Goal: Task Accomplishment & Management: Use online tool/utility

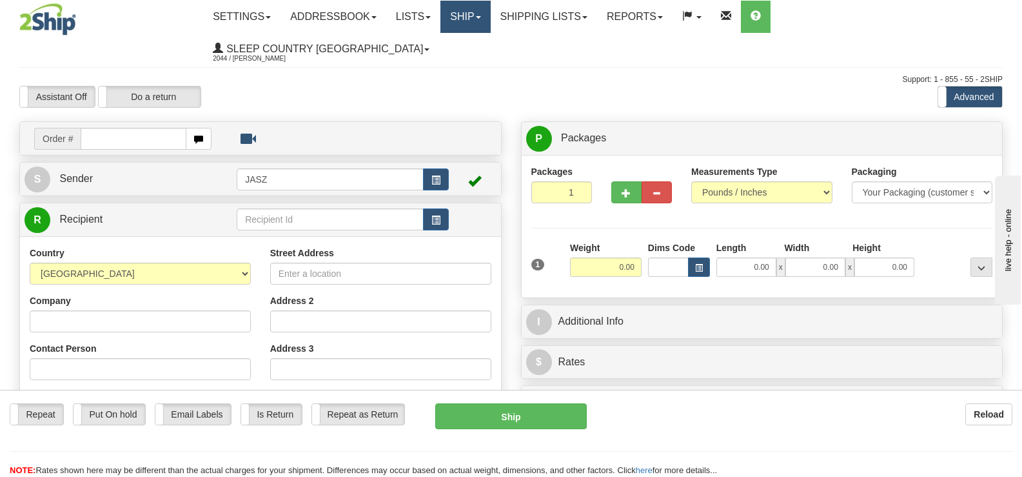
click at [490, 21] on link "Ship" at bounding box center [465, 17] width 50 height 32
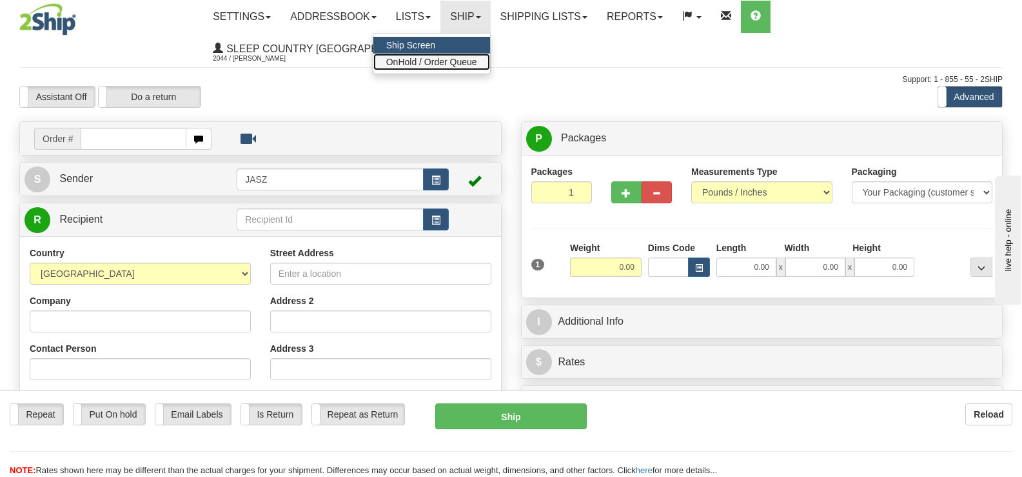
click at [477, 63] on span "OnHold / Order Queue" at bounding box center [431, 62] width 91 height 10
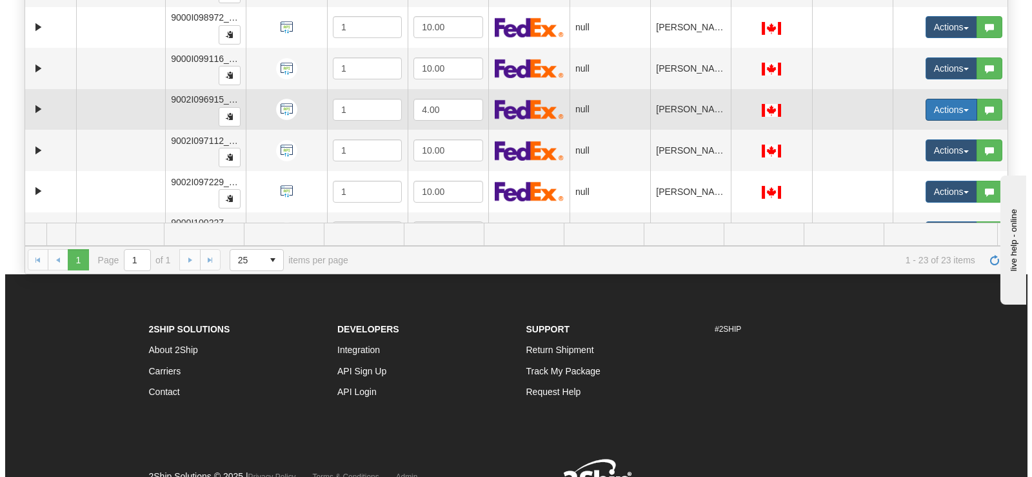
scroll to position [636, 0]
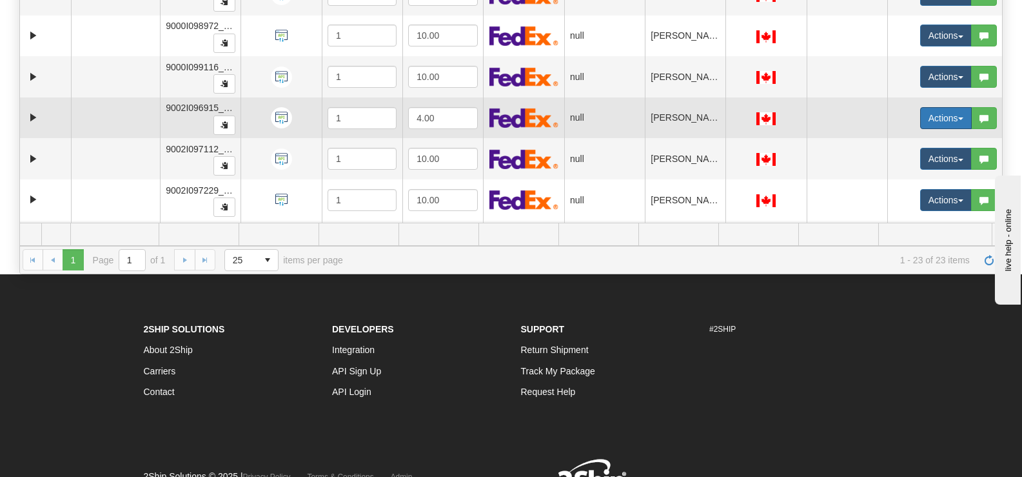
click at [927, 111] on button "Actions" at bounding box center [946, 118] width 52 height 22
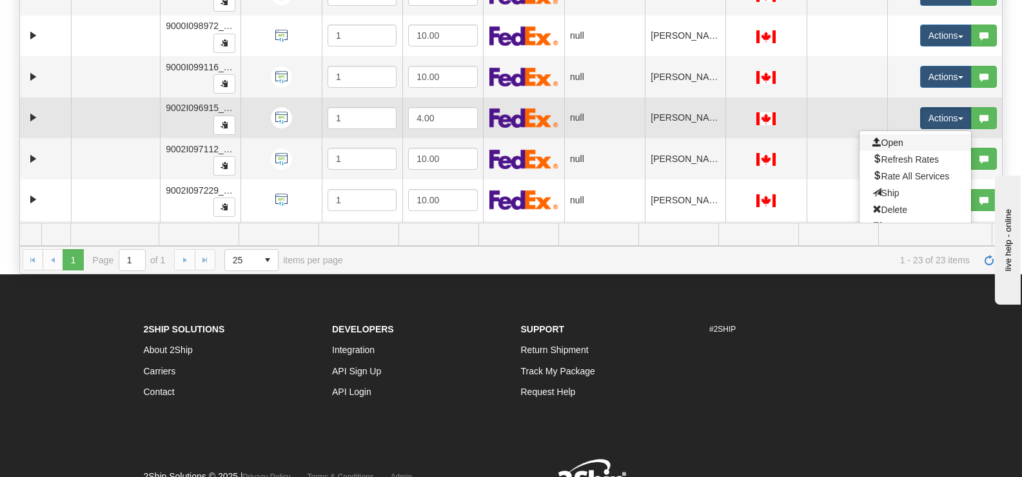
click at [914, 149] on link "Open" at bounding box center [916, 142] width 112 height 17
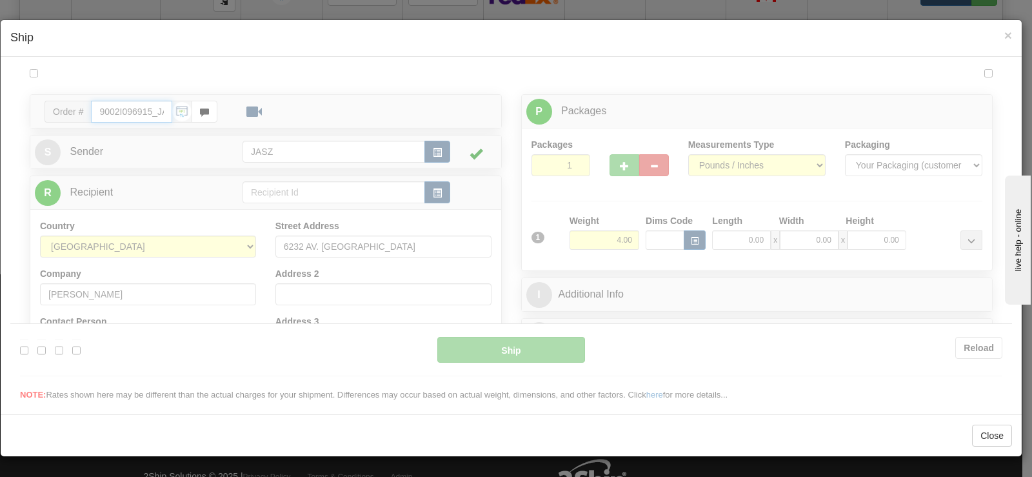
scroll to position [0, 0]
type input "12:08"
type input "16:00"
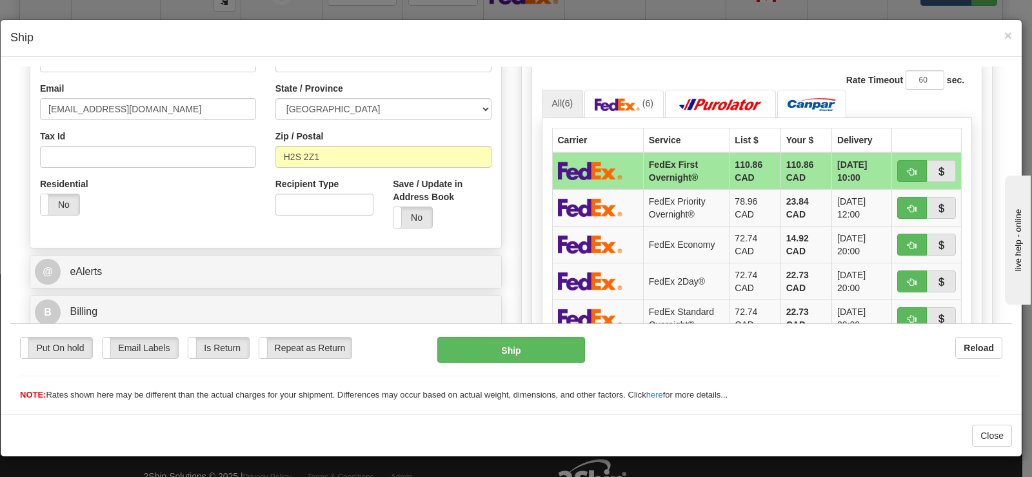
scroll to position [390, 0]
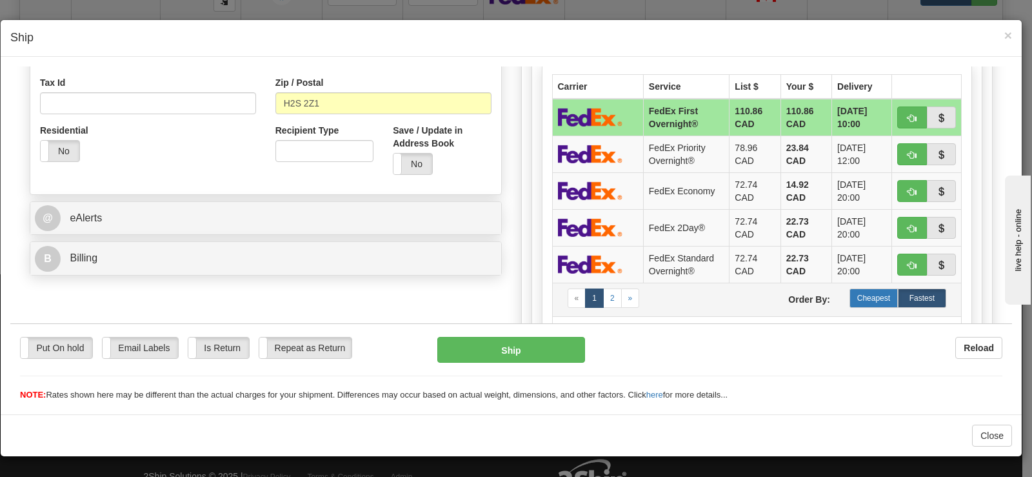
click at [851, 302] on label "Cheapest" at bounding box center [873, 297] width 48 height 19
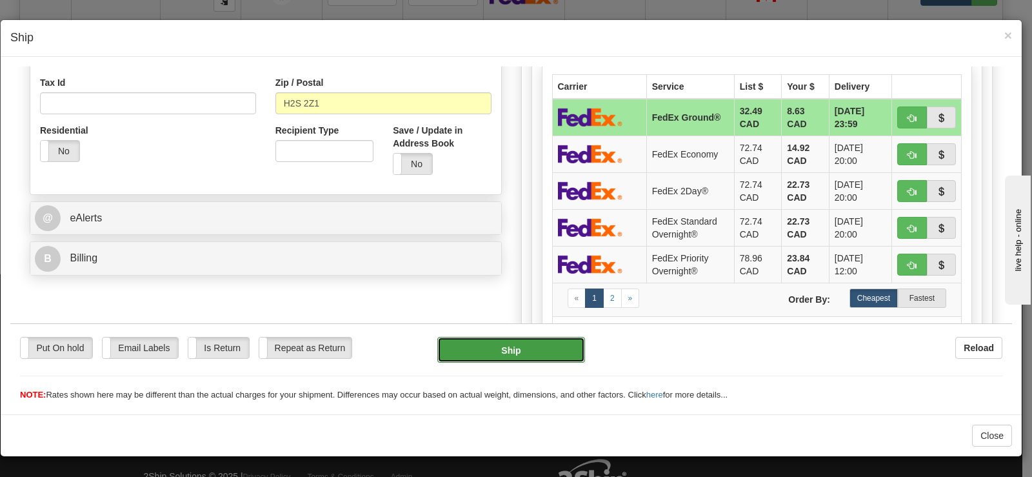
click at [516, 355] on button "Ship" at bounding box center [511, 349] width 148 height 26
type input "92"
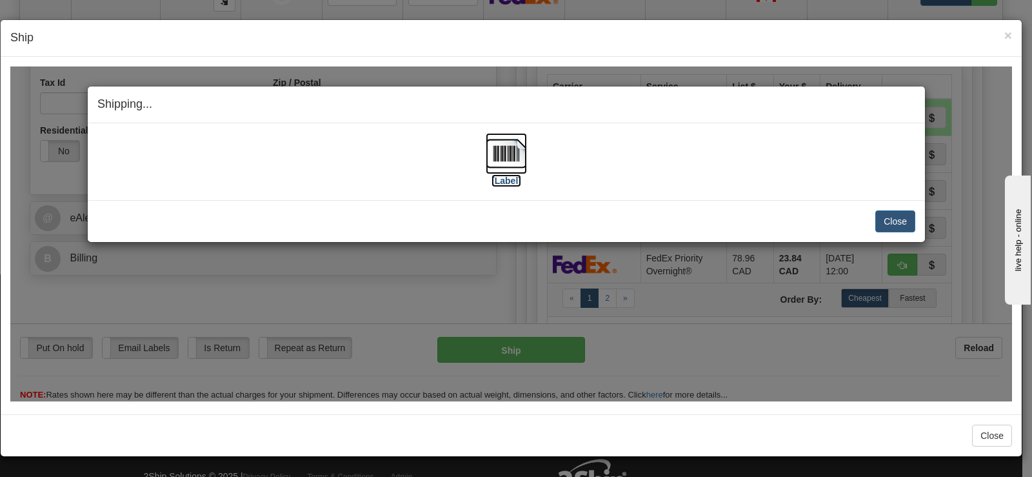
click at [491, 165] on img at bounding box center [506, 152] width 41 height 41
click at [903, 215] on button "Close" at bounding box center [895, 221] width 40 height 22
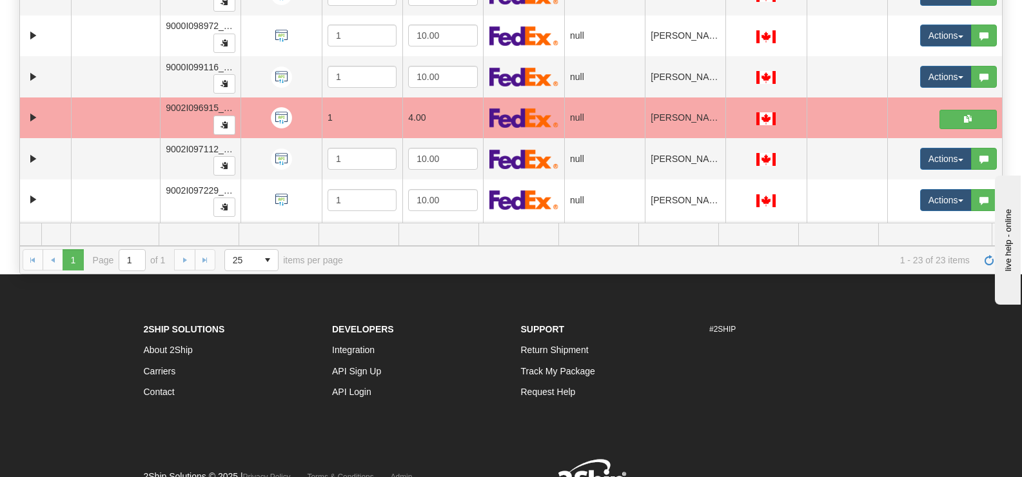
scroll to position [716, 0]
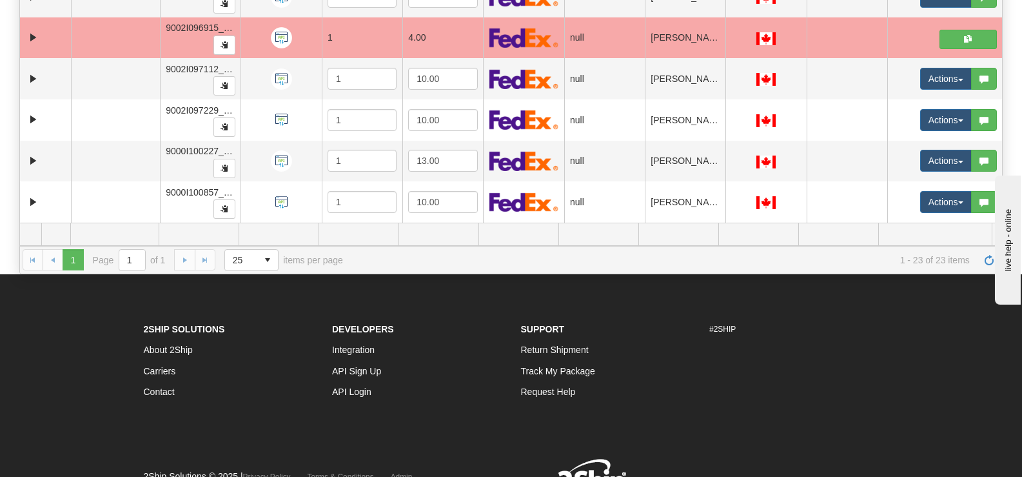
drag, startPoint x: 1001, startPoint y: 153, endPoint x: 110, endPoint y: 1, distance: 904.3
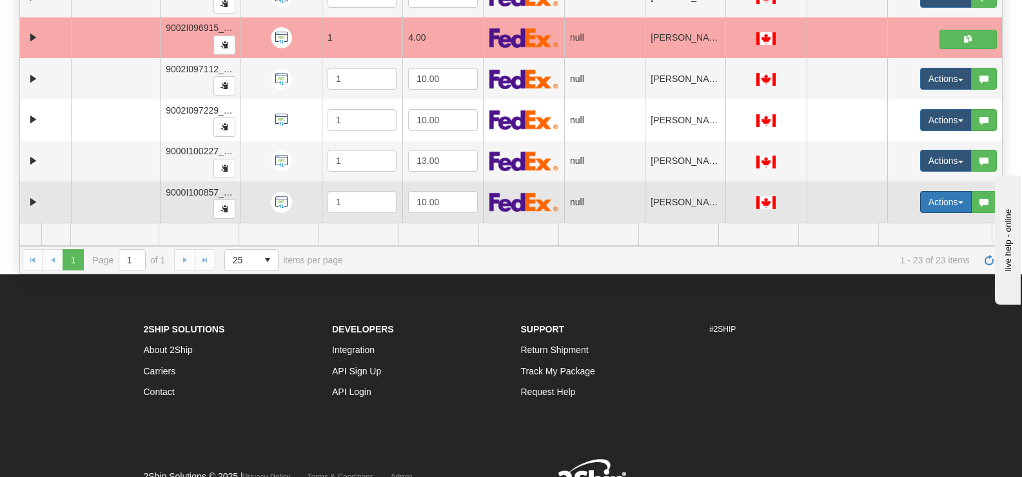
click at [945, 199] on button "Actions" at bounding box center [946, 202] width 52 height 22
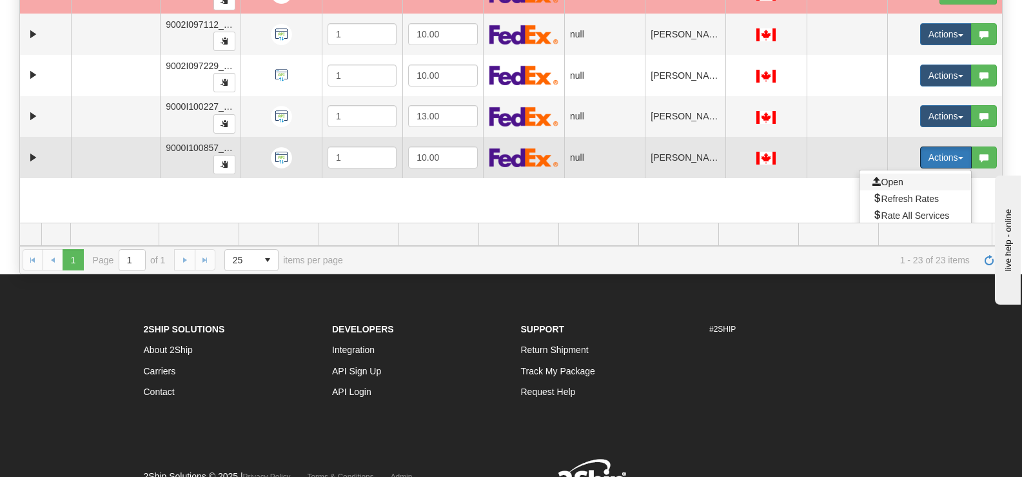
scroll to position [768, 0]
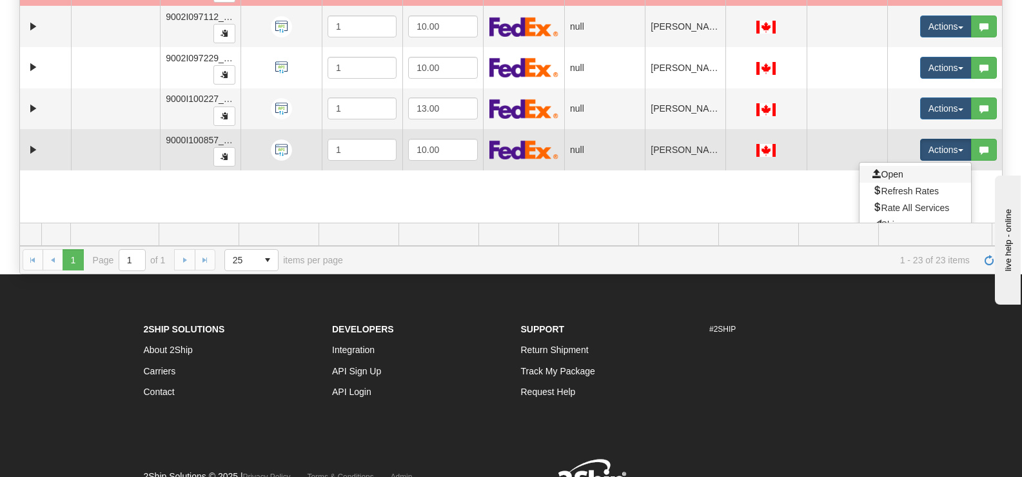
click at [905, 173] on link "Open" at bounding box center [916, 174] width 112 height 17
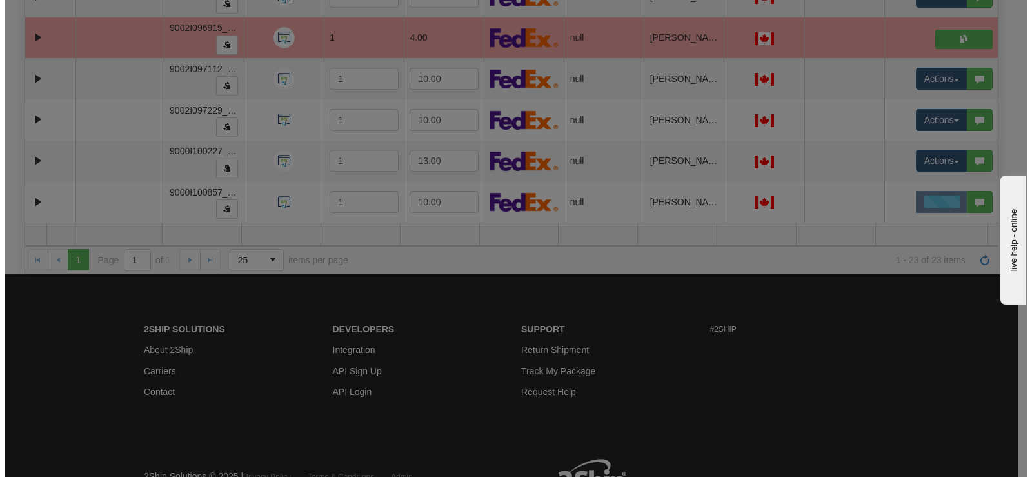
scroll to position [716, 0]
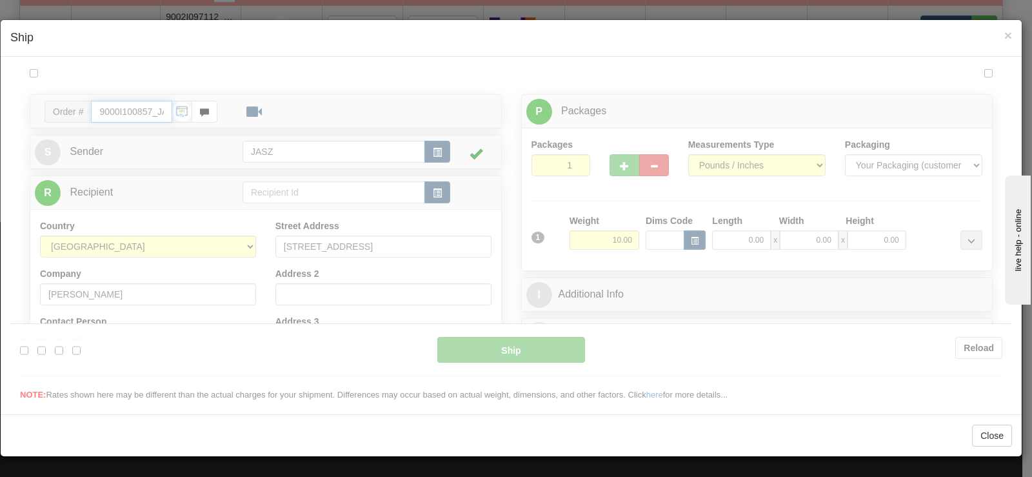
type input "12:10"
type input "16:00"
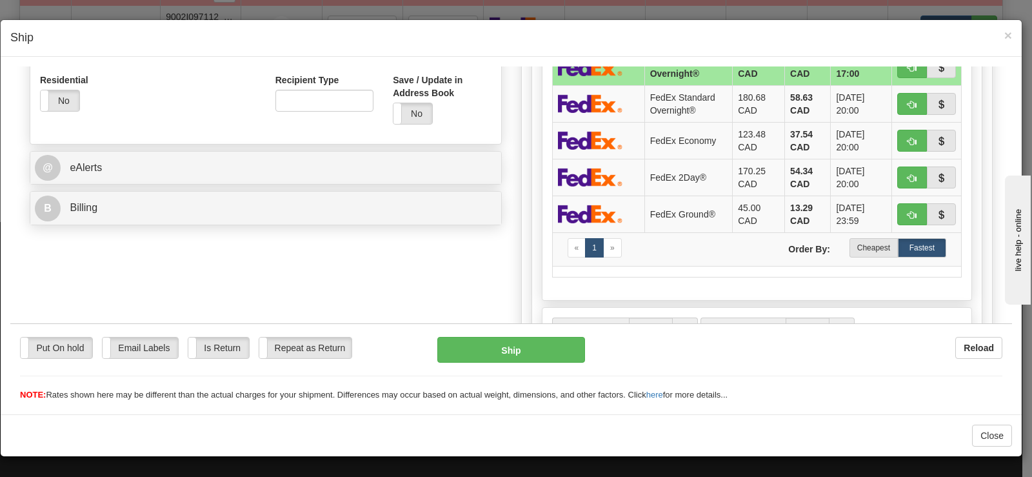
scroll to position [449, 0]
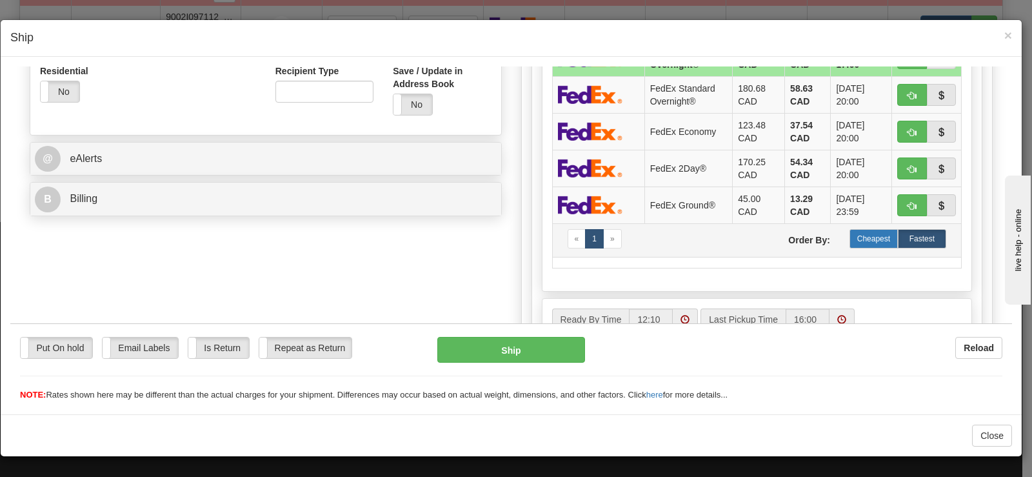
click at [881, 244] on label "Cheapest" at bounding box center [873, 237] width 48 height 19
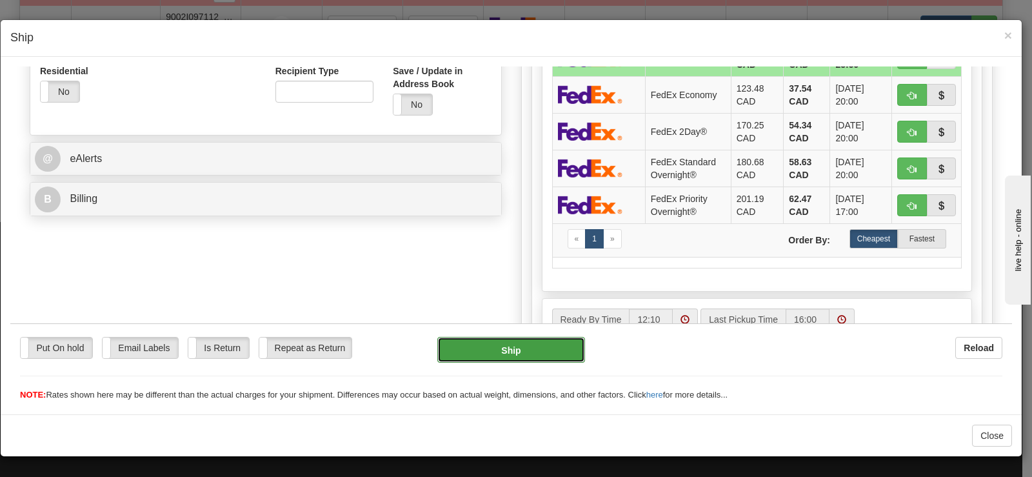
click at [463, 341] on button "Ship" at bounding box center [511, 349] width 148 height 26
type input "92"
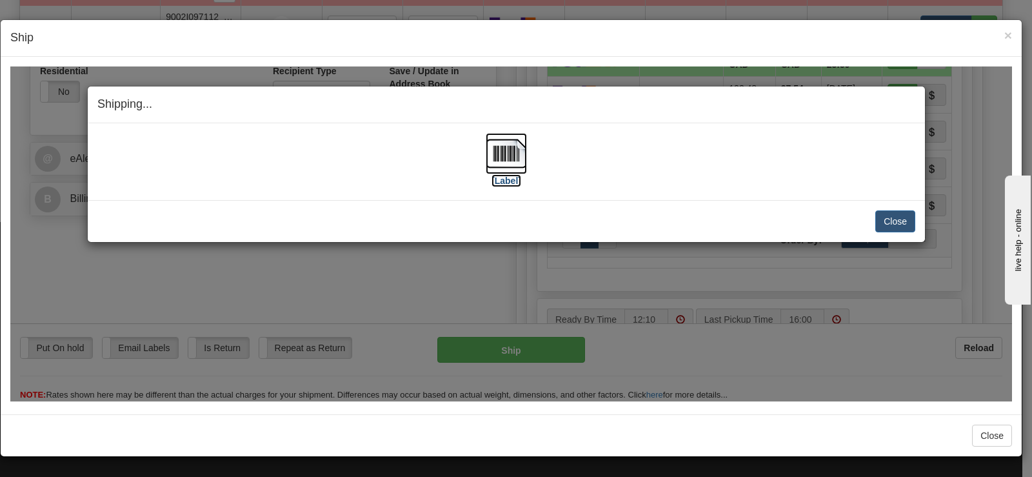
click at [510, 145] on img at bounding box center [506, 152] width 41 height 41
click at [911, 228] on button "Close" at bounding box center [895, 221] width 40 height 22
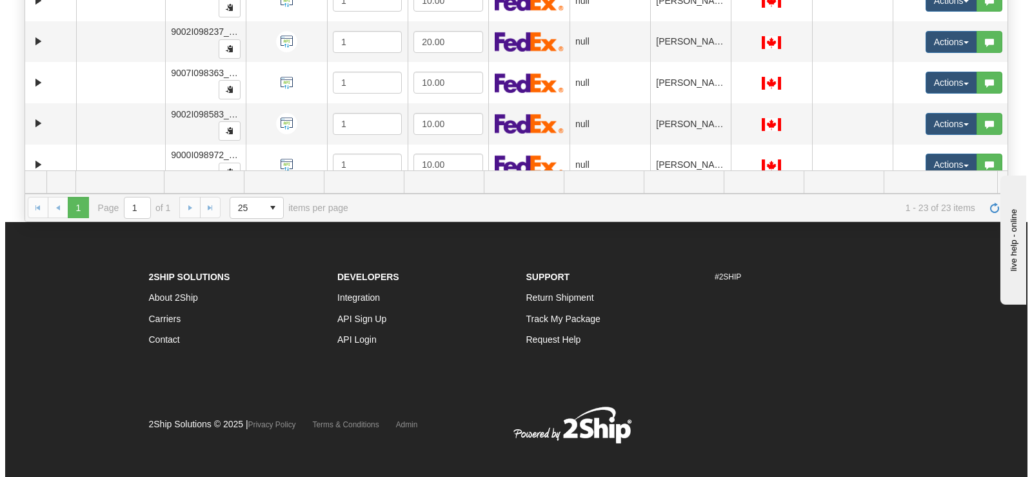
scroll to position [448, 0]
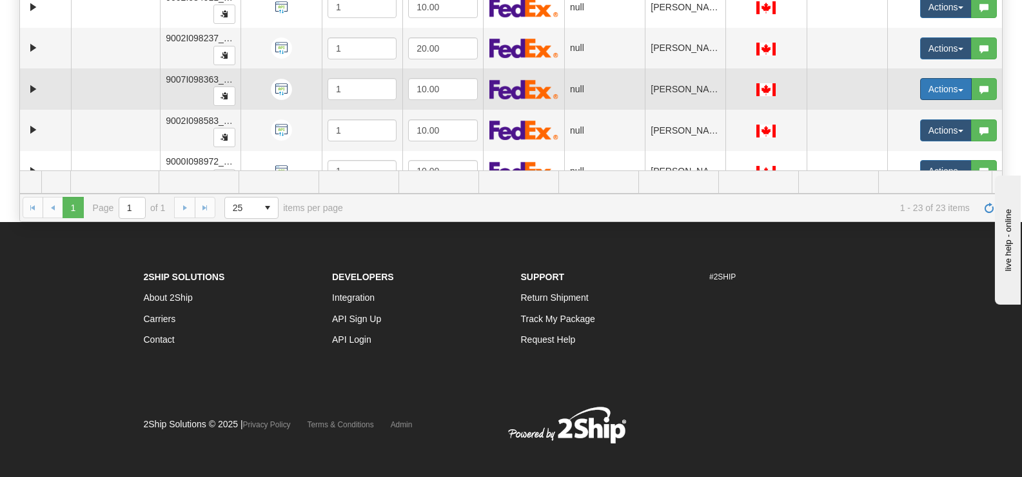
drag, startPoint x: 928, startPoint y: 88, endPoint x: 924, endPoint y: 97, distance: 10.1
click at [927, 89] on button "Actions" at bounding box center [946, 89] width 52 height 22
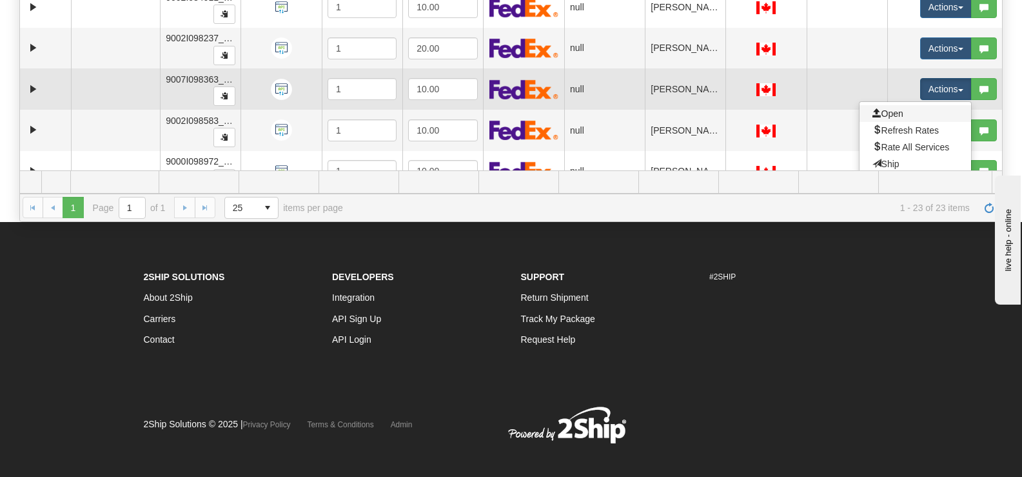
click at [911, 112] on link "Open" at bounding box center [916, 113] width 112 height 17
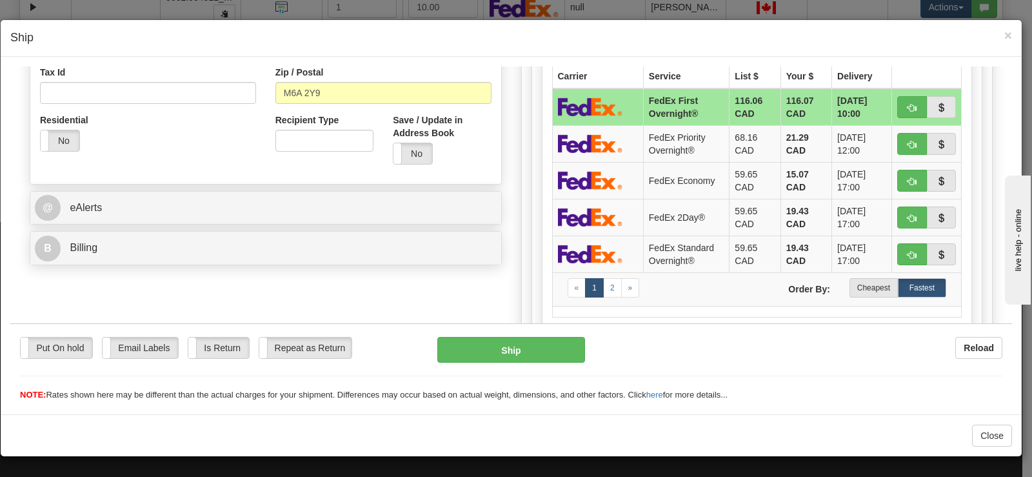
scroll to position [426, 0]
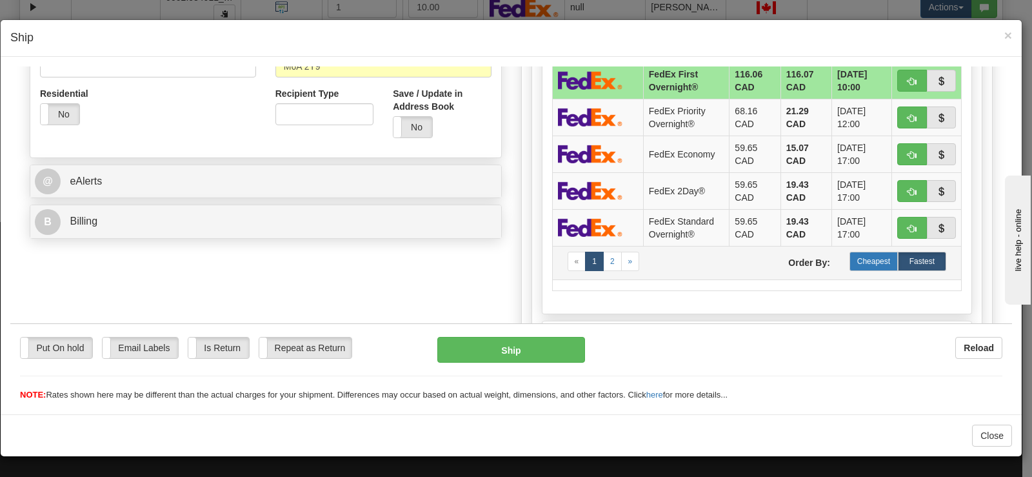
click at [871, 258] on label "Cheapest" at bounding box center [873, 260] width 48 height 19
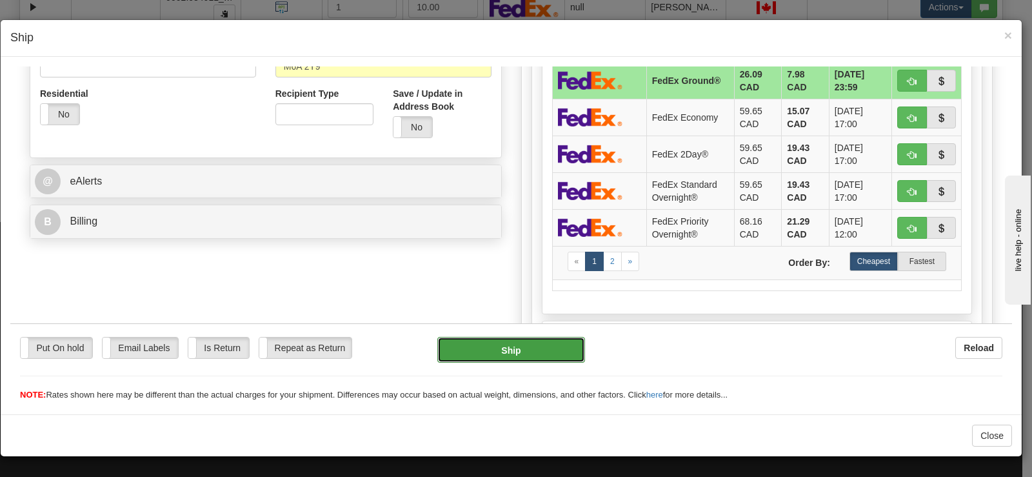
click at [540, 342] on button "Ship" at bounding box center [511, 349] width 148 height 26
type input "92"
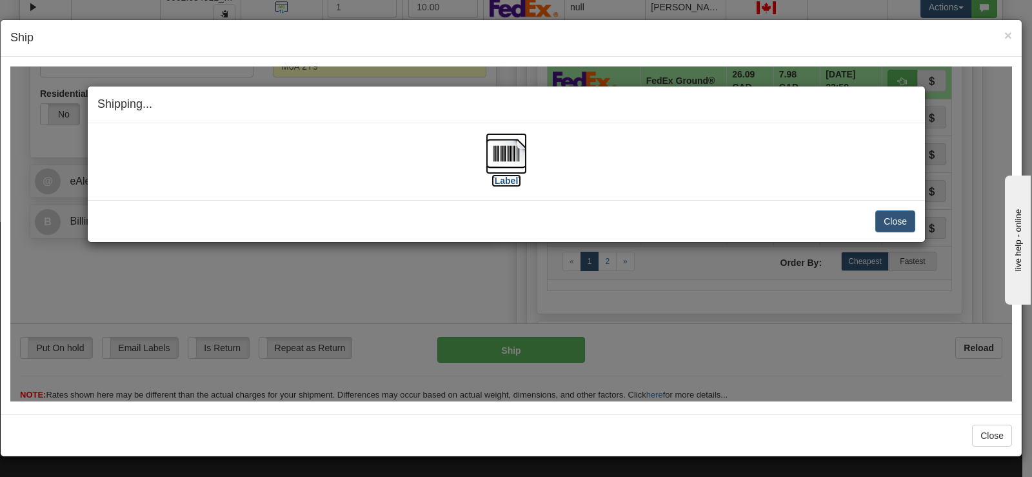
click at [504, 163] on img at bounding box center [506, 152] width 41 height 41
click at [904, 227] on button "Close" at bounding box center [895, 221] width 40 height 22
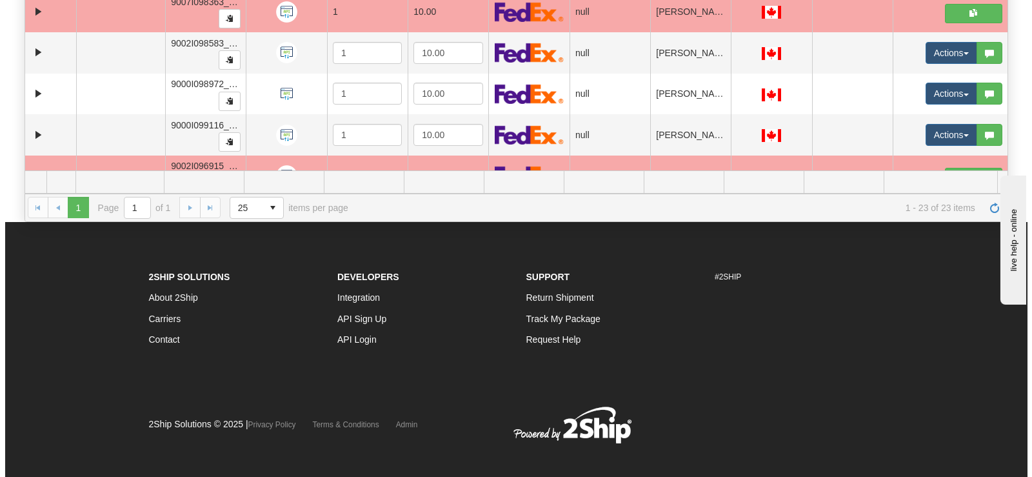
scroll to position [594, 0]
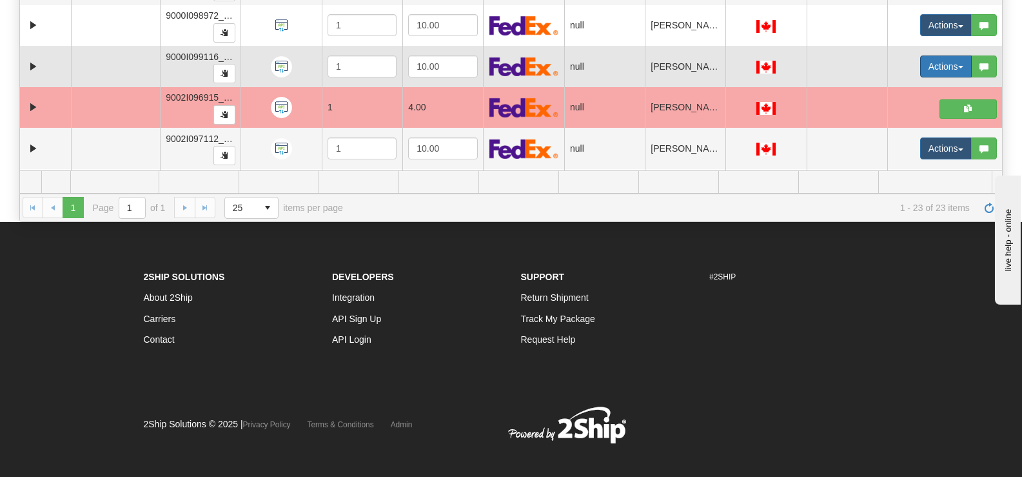
click at [924, 73] on button "Actions" at bounding box center [946, 66] width 52 height 22
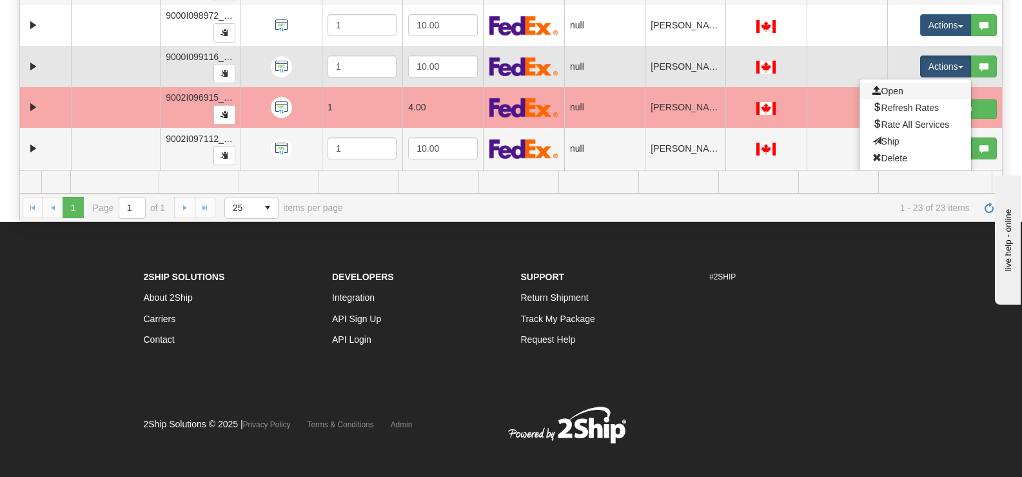
click at [897, 92] on link "Open" at bounding box center [916, 91] width 112 height 17
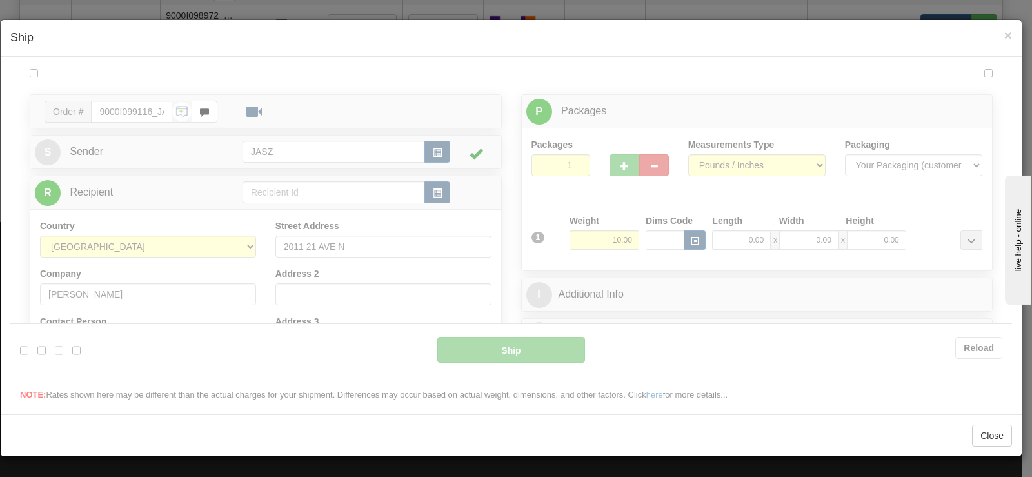
scroll to position [0, 0]
type input "12:16"
type input "16:00"
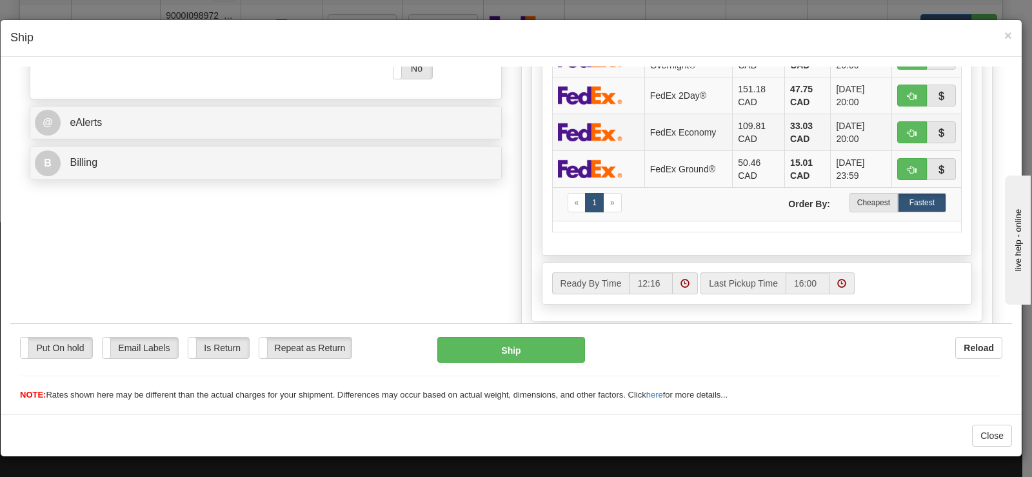
scroll to position [516, 0]
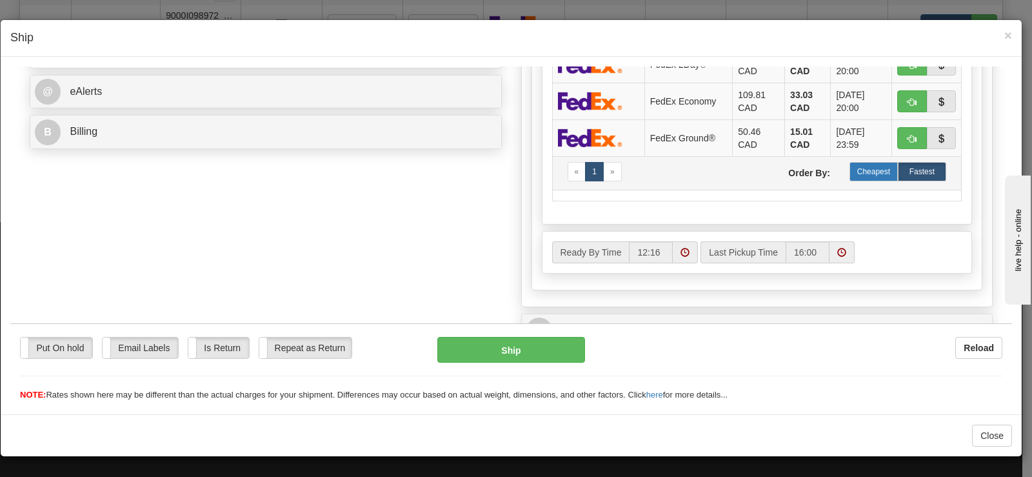
click at [876, 176] on label "Cheapest" at bounding box center [873, 170] width 48 height 19
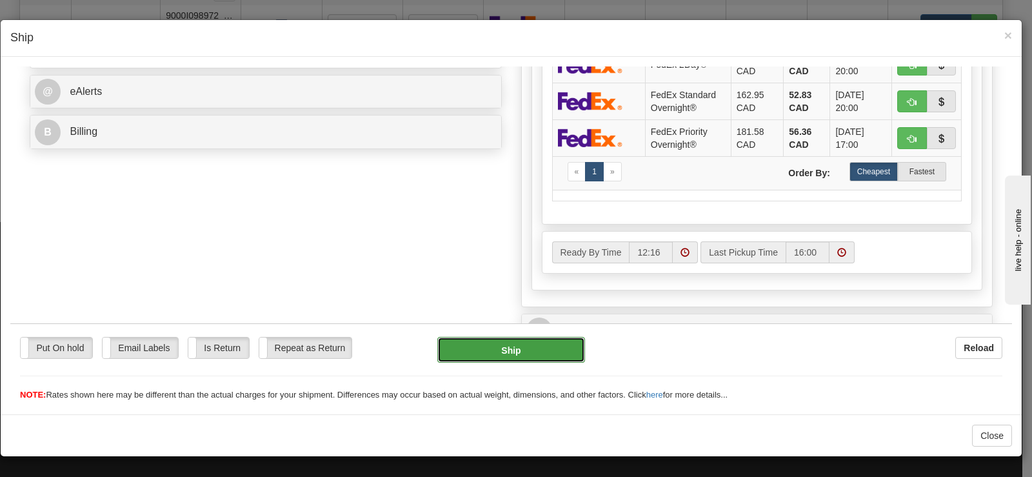
click at [543, 351] on button "Ship" at bounding box center [511, 349] width 148 height 26
type input "92"
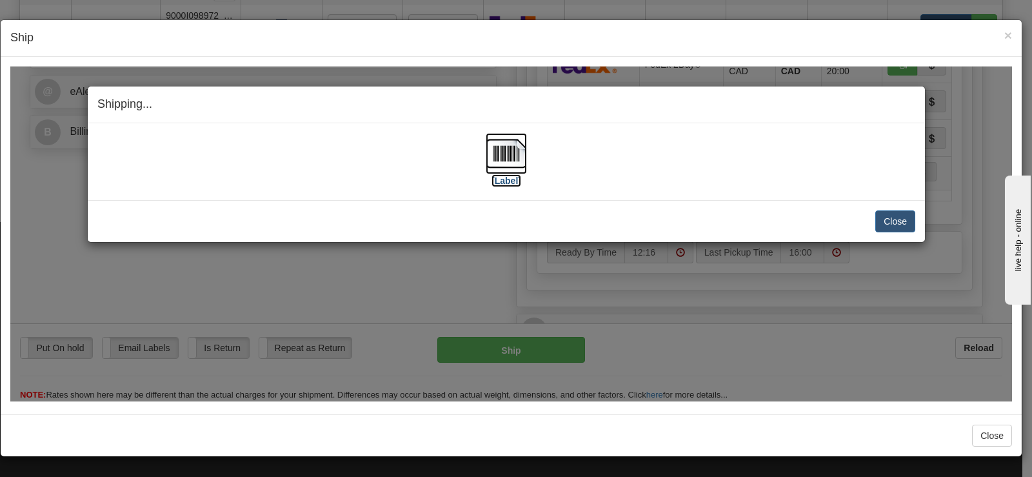
click at [495, 164] on img at bounding box center [506, 152] width 41 height 41
click at [887, 213] on button "Close" at bounding box center [895, 221] width 40 height 22
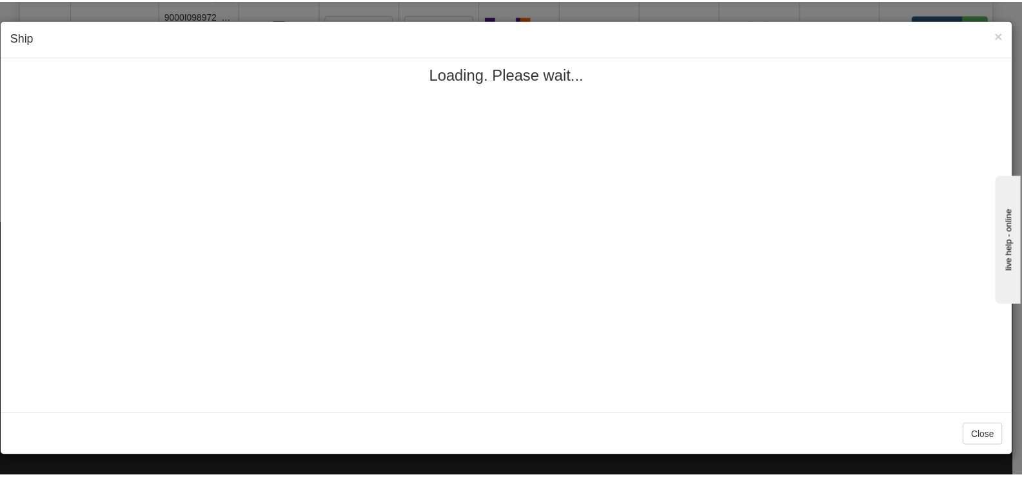
scroll to position [0, 0]
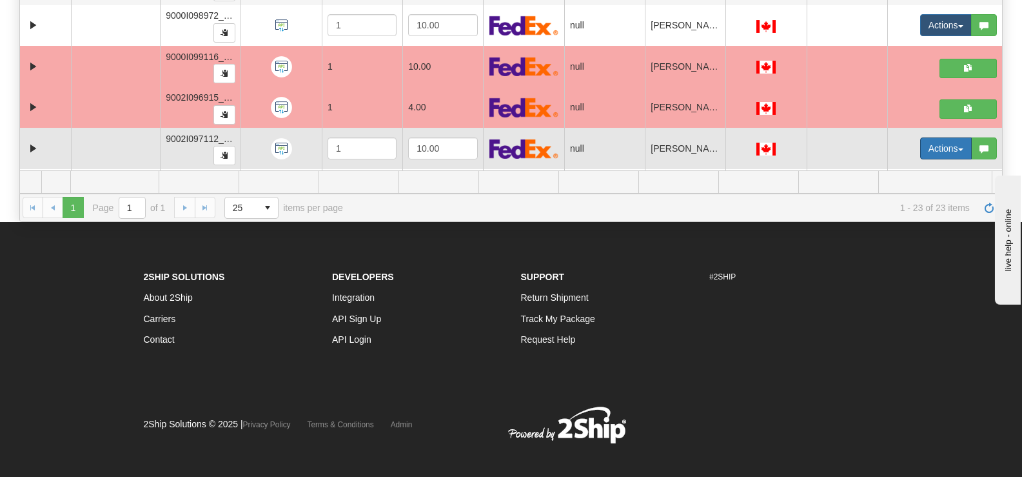
click at [930, 151] on button "Actions" at bounding box center [946, 148] width 52 height 22
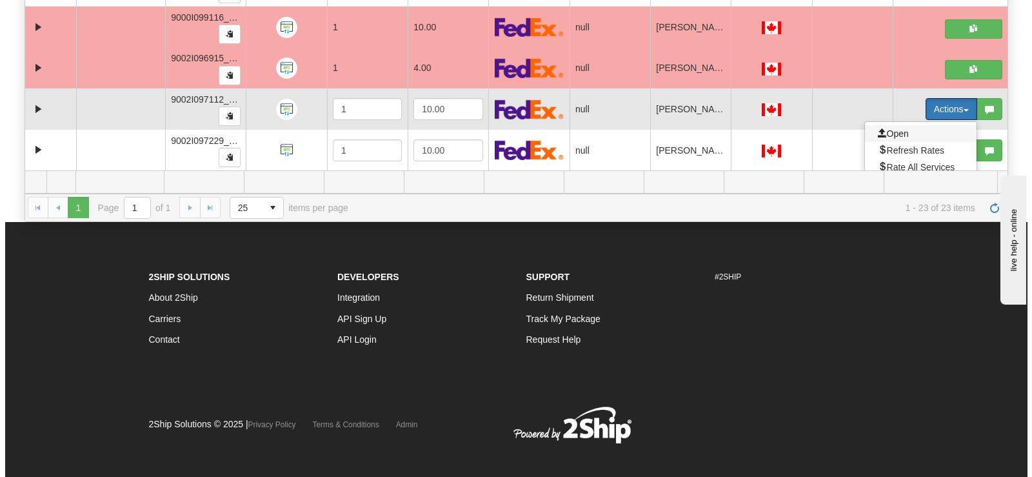
scroll to position [658, 0]
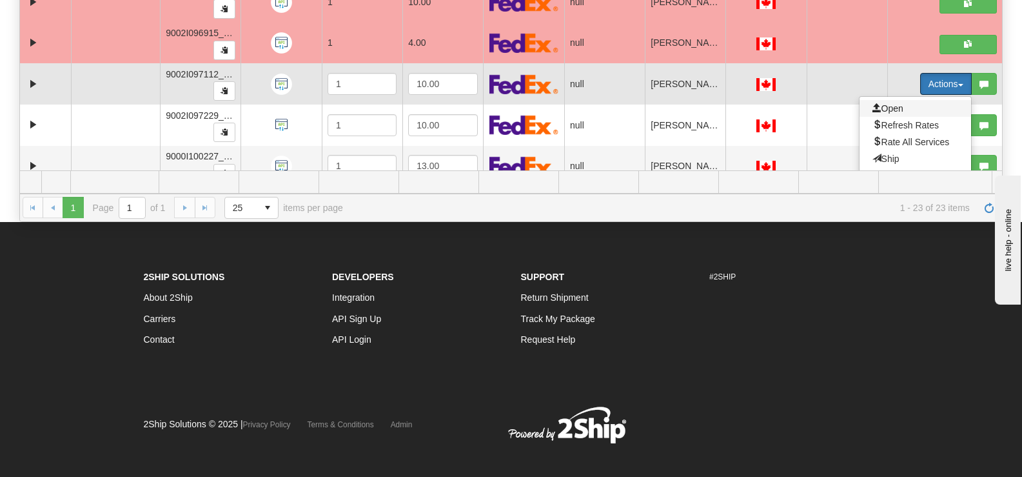
click at [890, 110] on span "Open" at bounding box center [888, 108] width 31 height 10
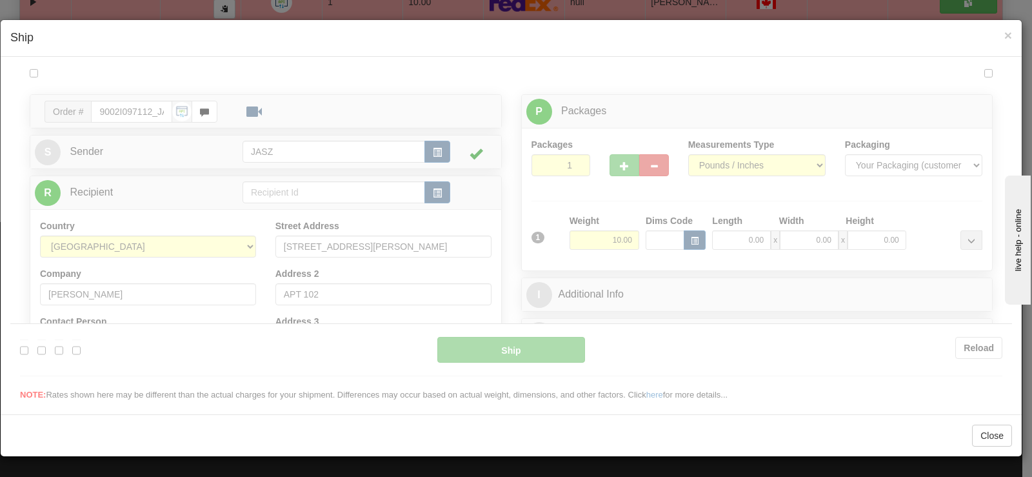
scroll to position [0, 0]
type input "12:17"
type input "16:00"
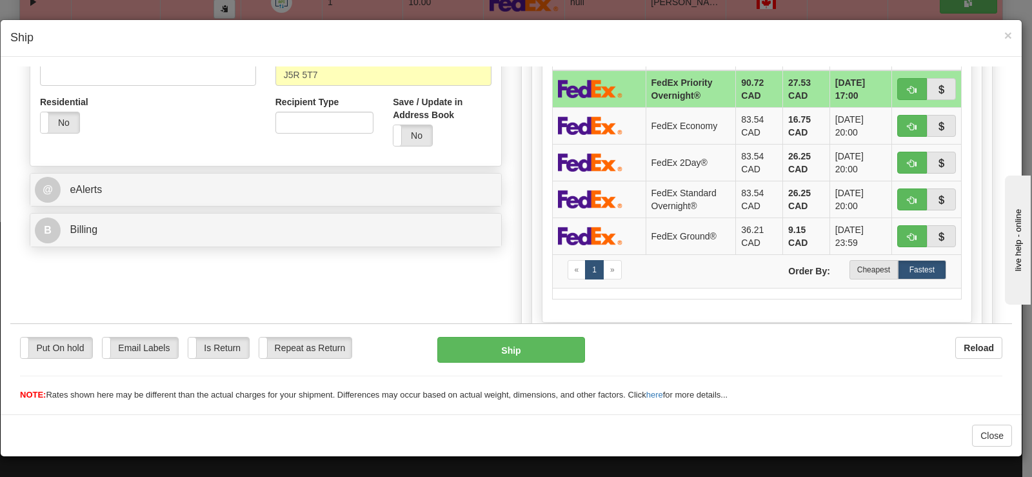
scroll to position [420, 0]
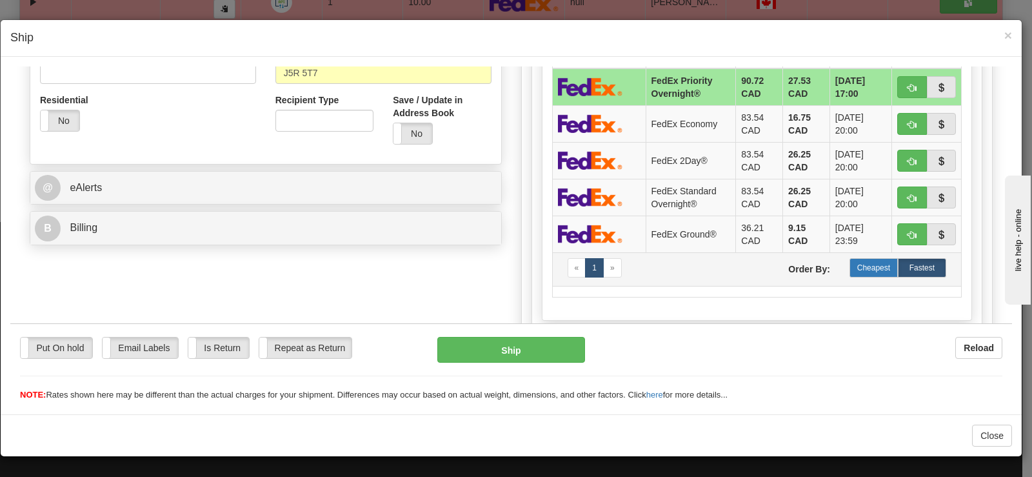
click at [856, 273] on label "Cheapest" at bounding box center [873, 266] width 48 height 19
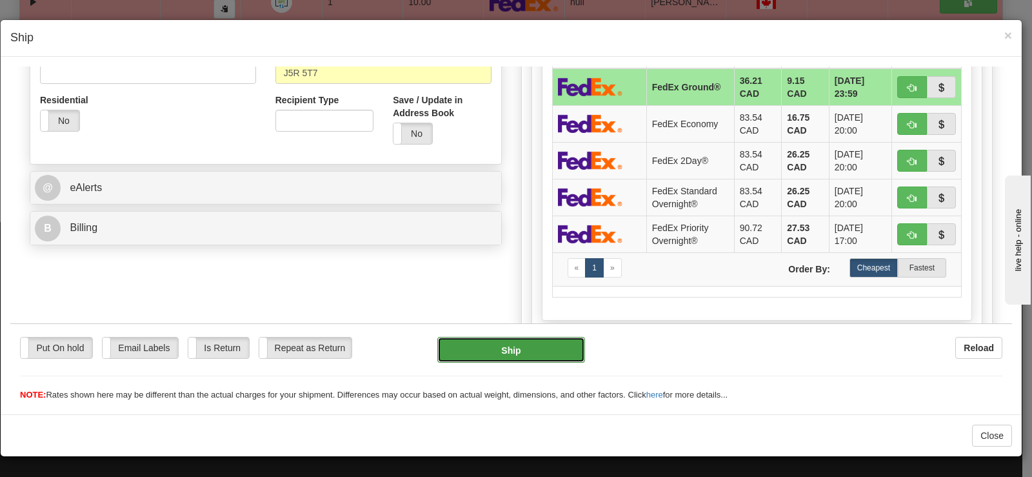
click at [520, 350] on button "Ship" at bounding box center [511, 349] width 148 height 26
type input "92"
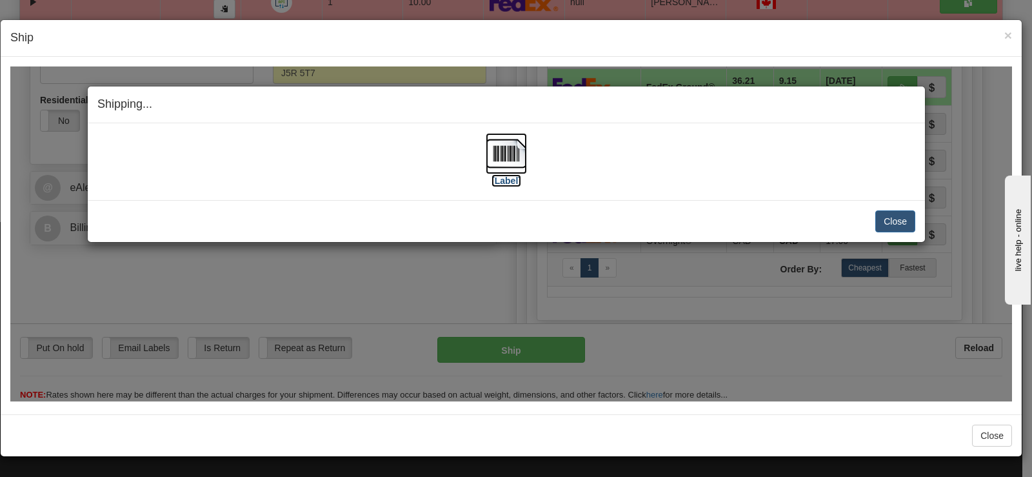
click at [508, 152] on img at bounding box center [506, 152] width 41 height 41
click at [906, 217] on button "Close" at bounding box center [895, 221] width 40 height 22
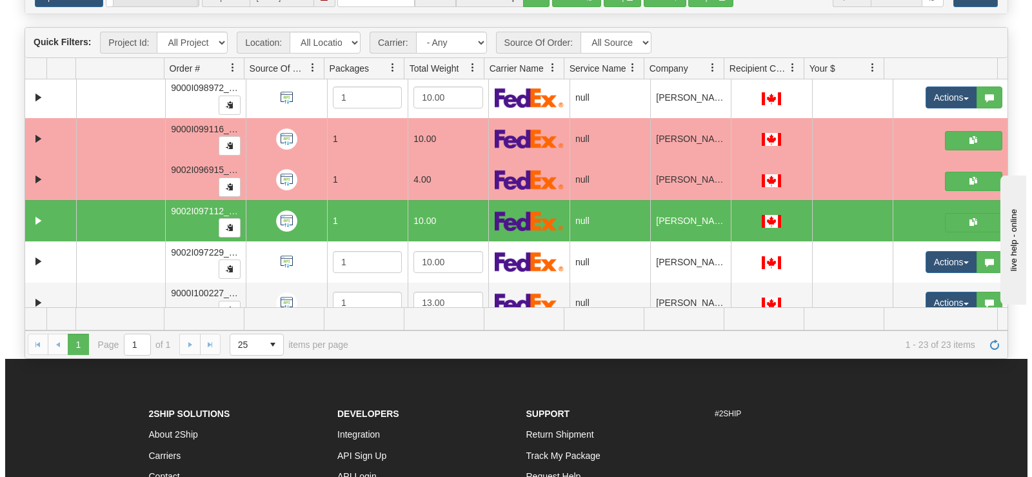
scroll to position [115, 0]
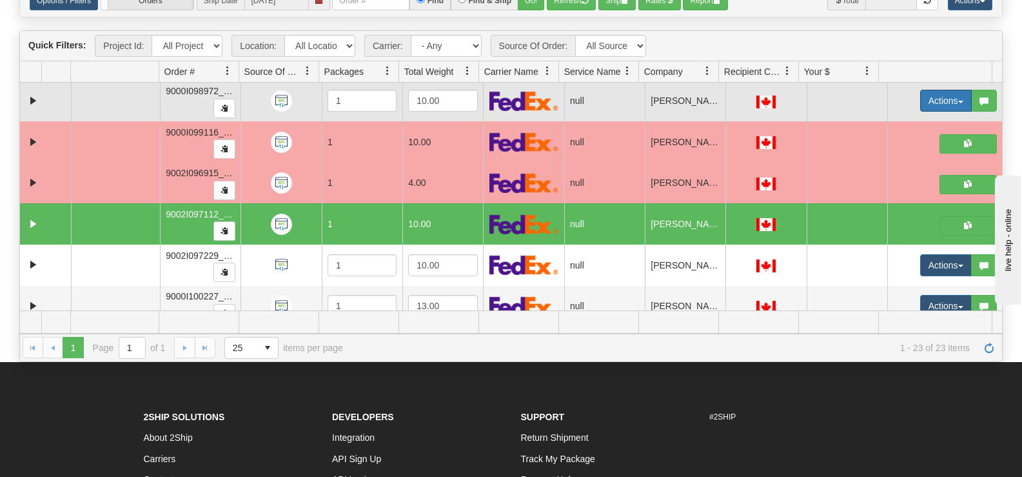
click at [922, 95] on button "Actions" at bounding box center [946, 101] width 52 height 22
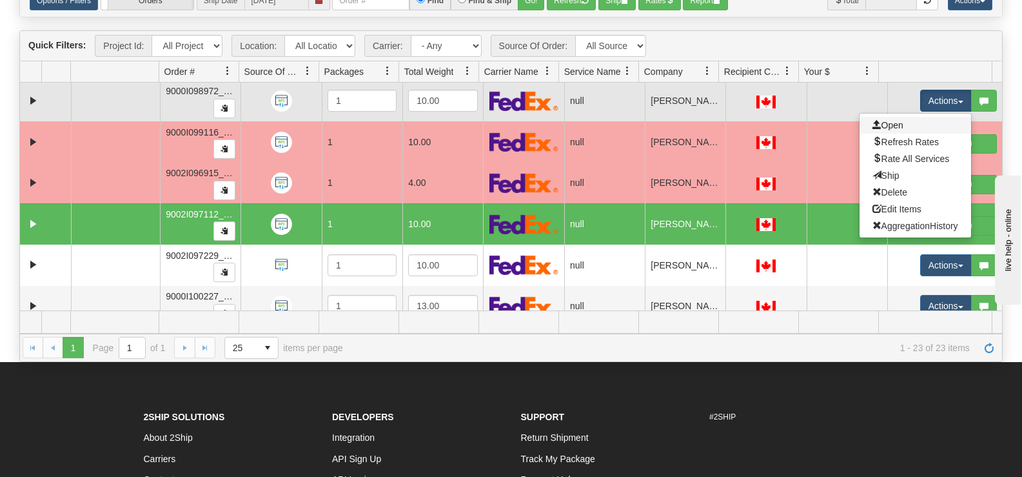
click at [905, 122] on link "Open" at bounding box center [916, 125] width 112 height 17
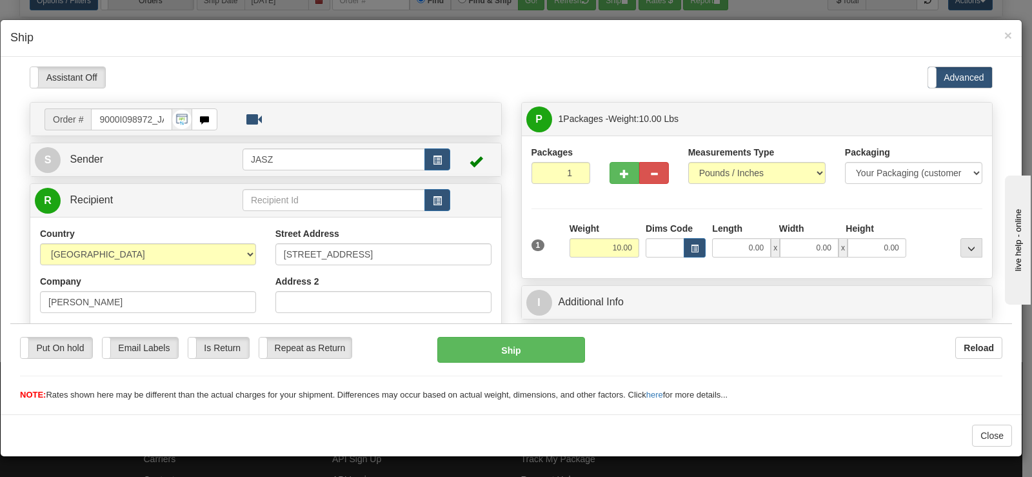
scroll to position [0, 0]
drag, startPoint x: 1001, startPoint y: 110, endPoint x: 1002, endPoint y: 128, distance: 17.5
click at [1002, 128] on html "Please wait... Attention! Ok Add to Bidding... Preview Custom Documents Preview…" at bounding box center [511, 233] width 1002 height 335
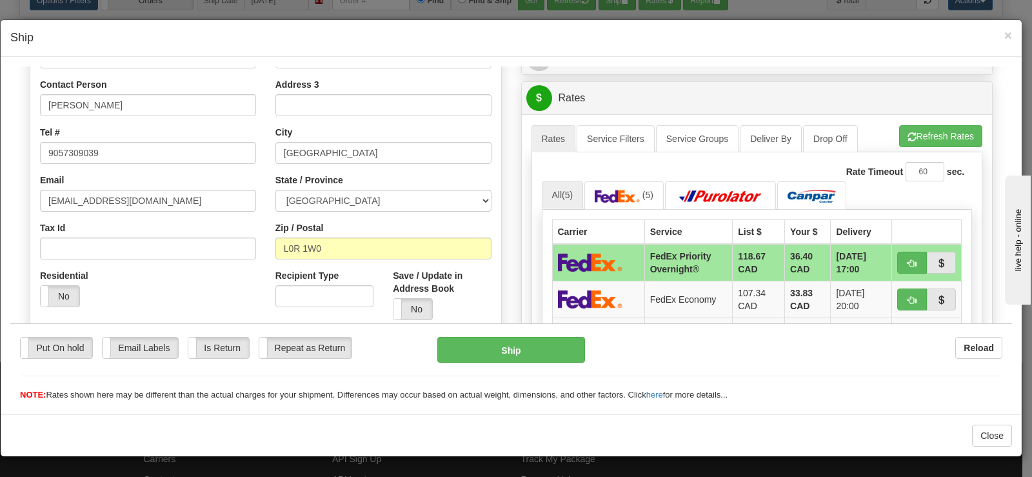
scroll to position [373, 0]
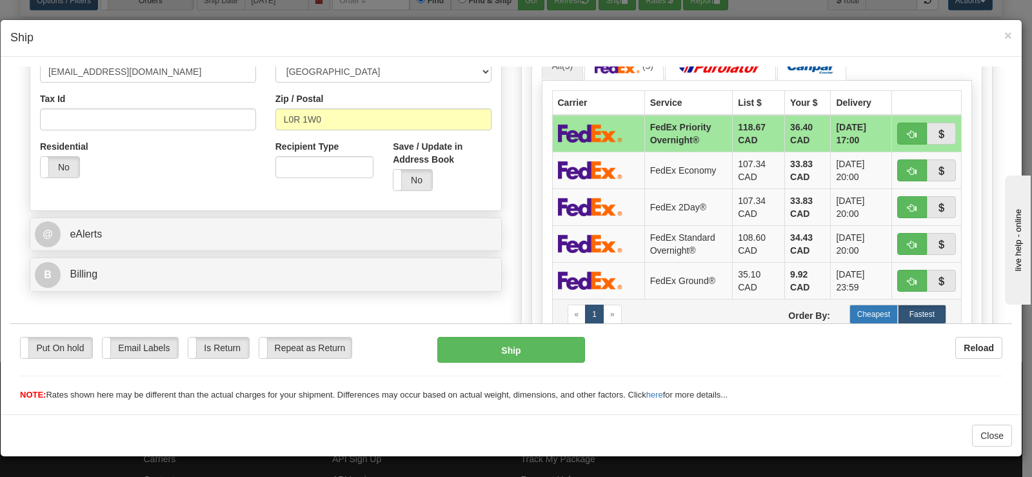
click at [871, 313] on label "Cheapest" at bounding box center [873, 313] width 48 height 19
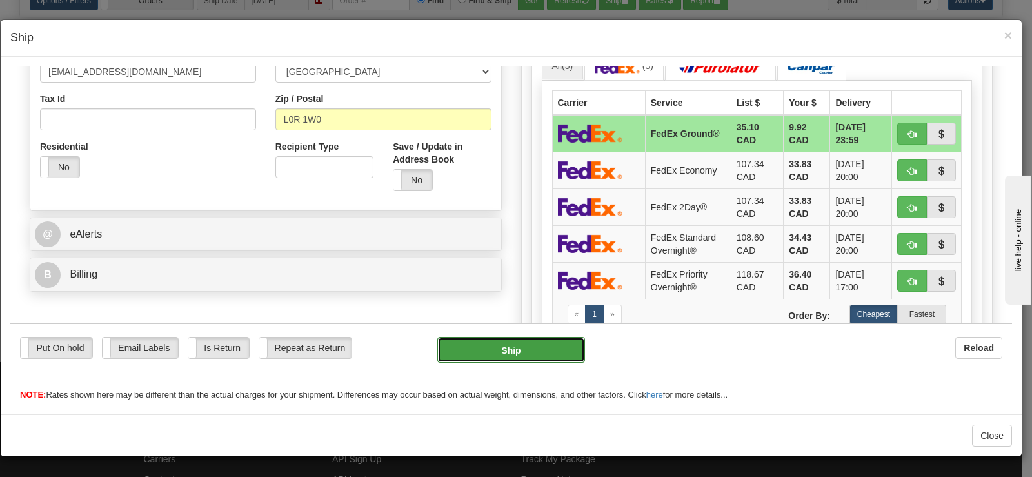
click at [551, 350] on button "Ship" at bounding box center [511, 349] width 148 height 26
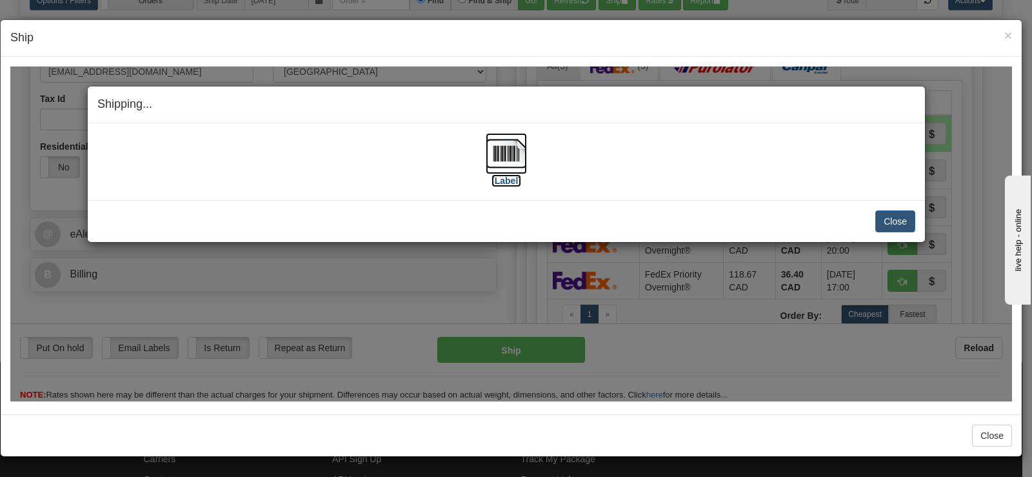
click at [488, 155] on img at bounding box center [506, 152] width 41 height 41
click at [896, 216] on button "Close" at bounding box center [895, 221] width 40 height 22
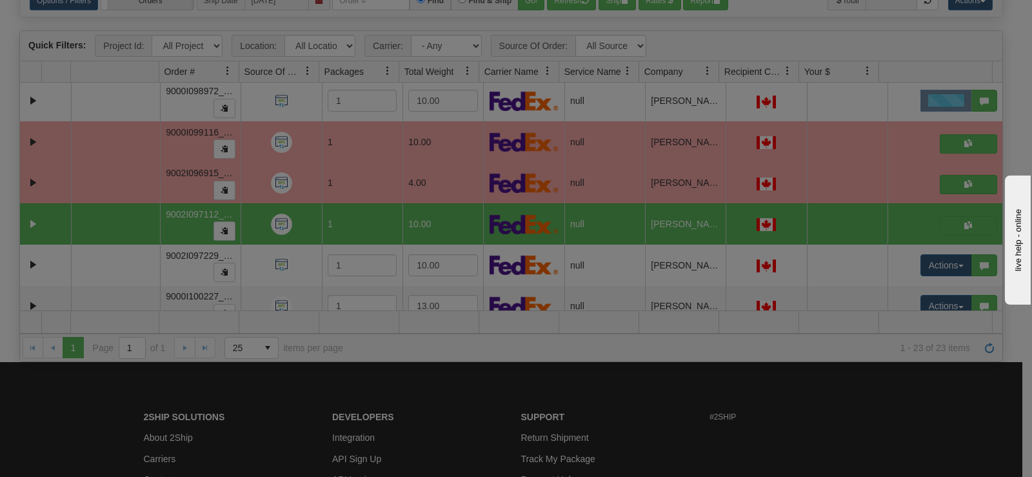
scroll to position [0, 0]
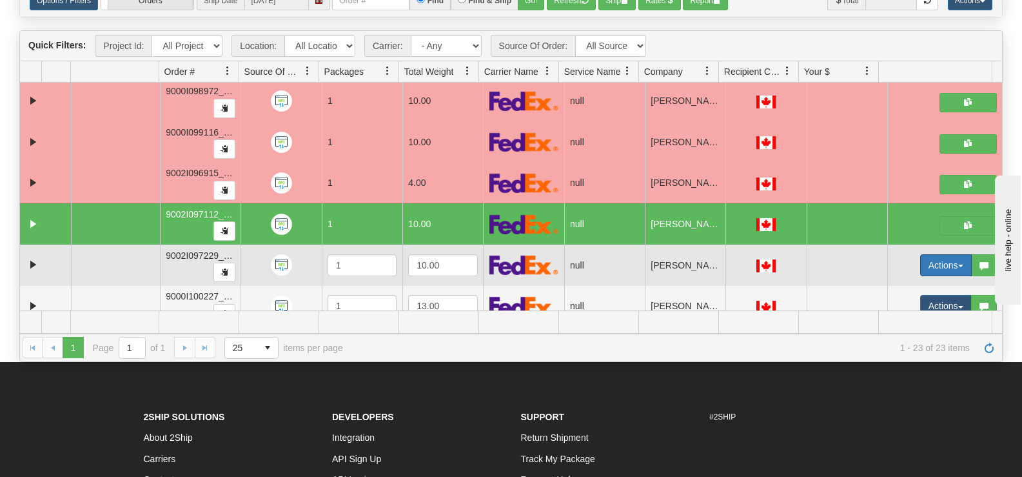
click at [920, 268] on button "Actions" at bounding box center [946, 265] width 52 height 22
click at [899, 288] on link "Open" at bounding box center [916, 289] width 112 height 17
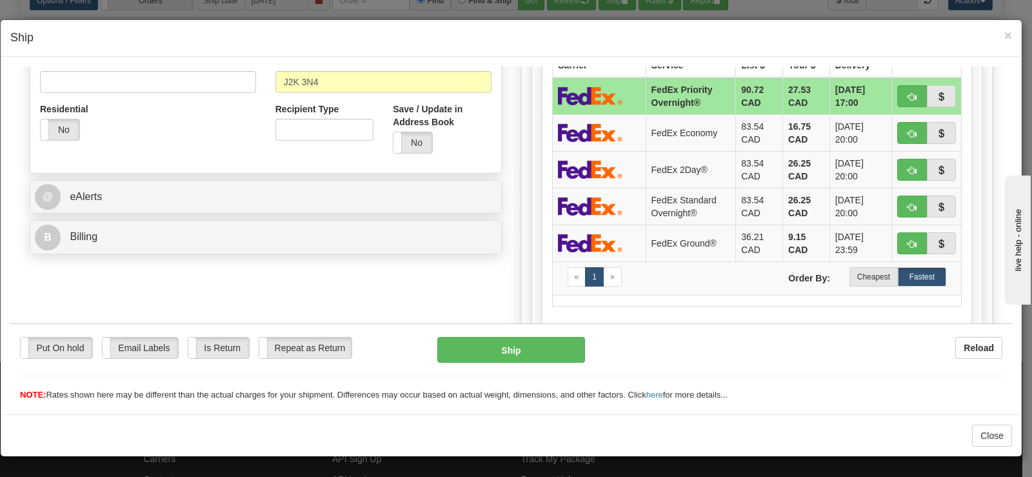
scroll to position [435, 0]
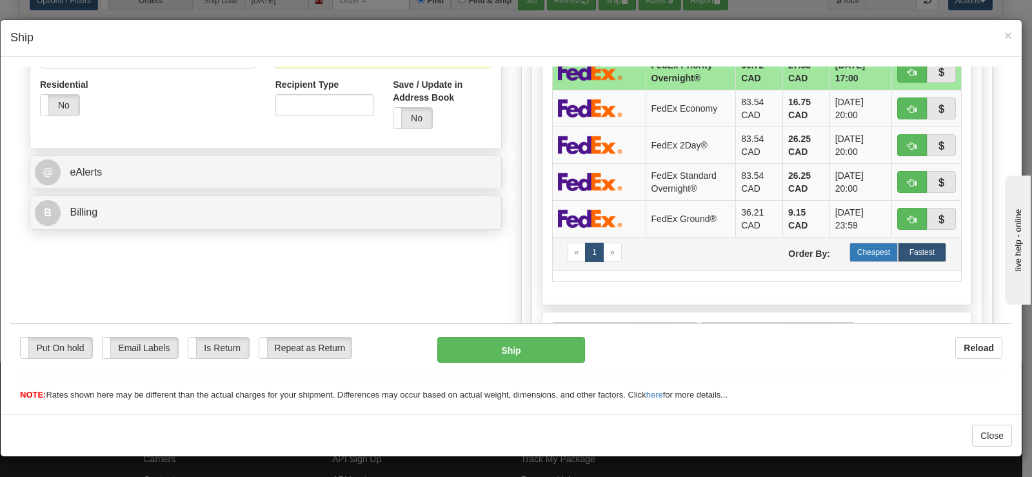
click at [864, 244] on label "Cheapest" at bounding box center [873, 251] width 48 height 19
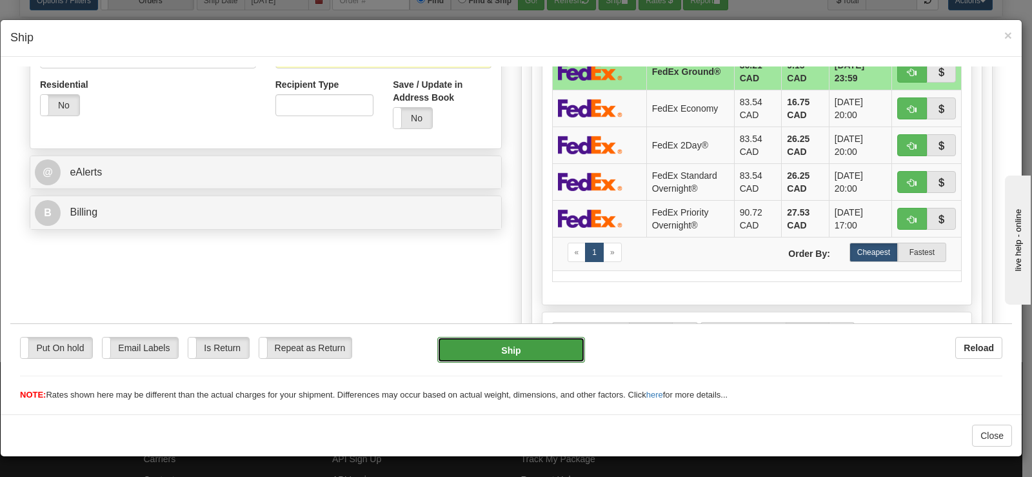
click at [513, 352] on button "Ship" at bounding box center [511, 349] width 148 height 26
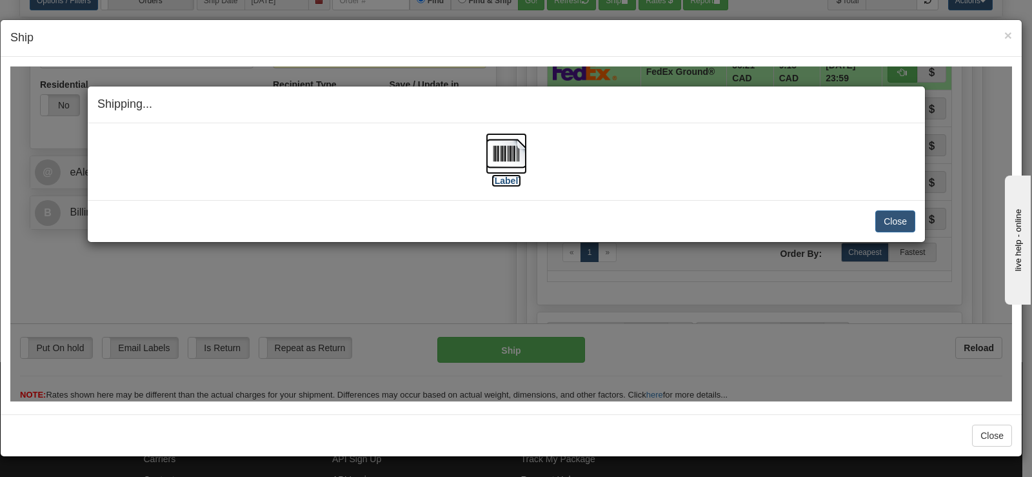
click at [504, 161] on img at bounding box center [506, 152] width 41 height 41
click at [883, 215] on button "Close" at bounding box center [895, 221] width 40 height 22
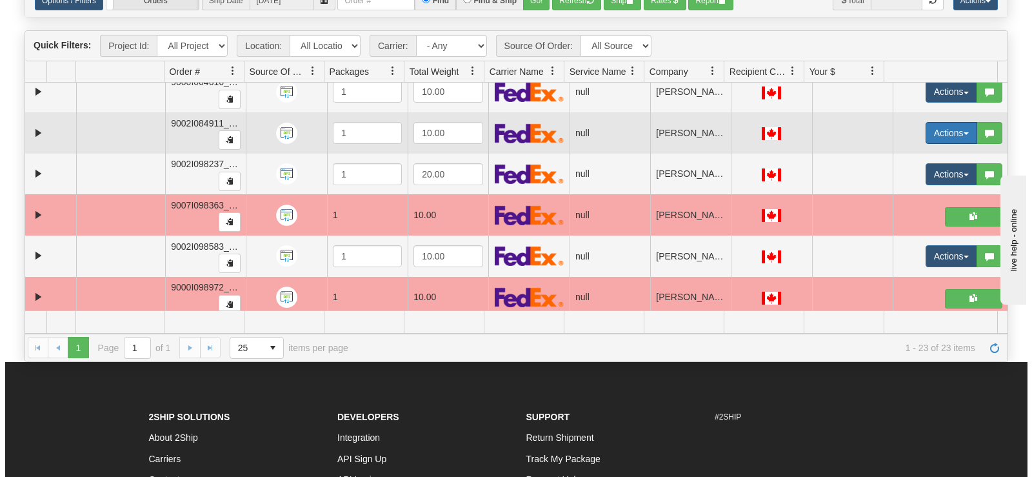
scroll to position [587, 0]
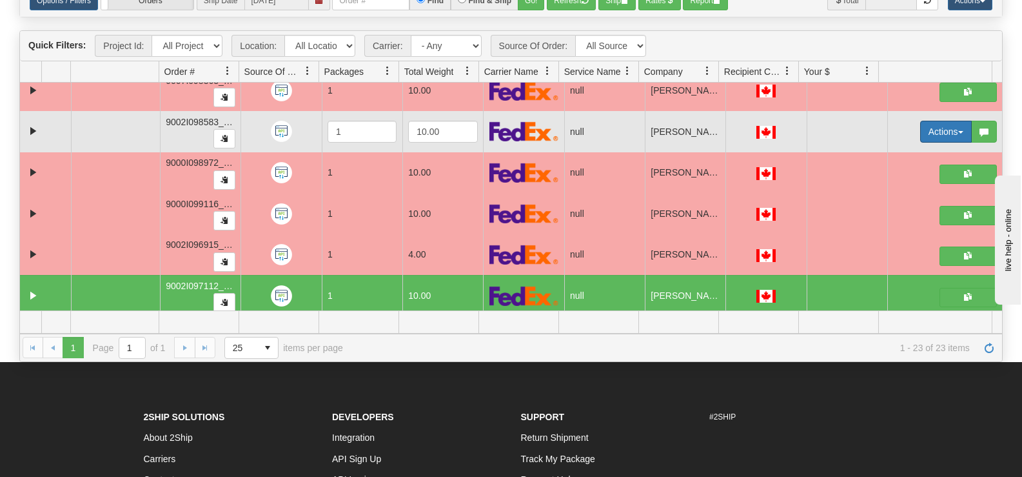
click at [933, 132] on button "Actions" at bounding box center [946, 132] width 52 height 22
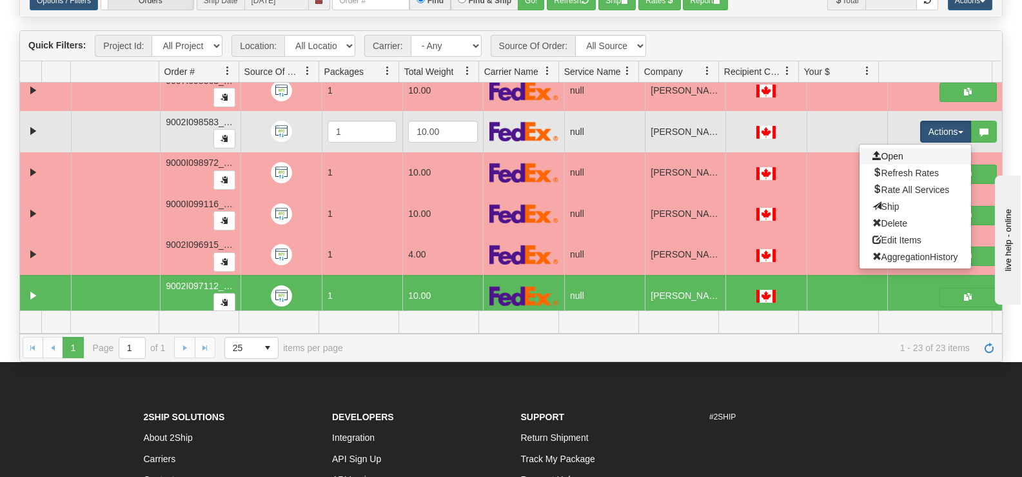
click at [914, 156] on link "Open" at bounding box center [916, 156] width 112 height 17
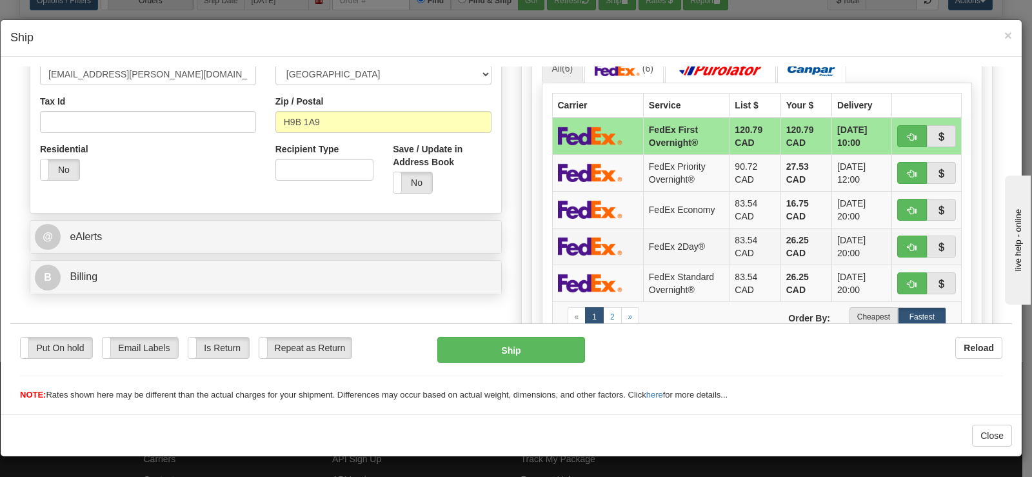
scroll to position [394, 0]
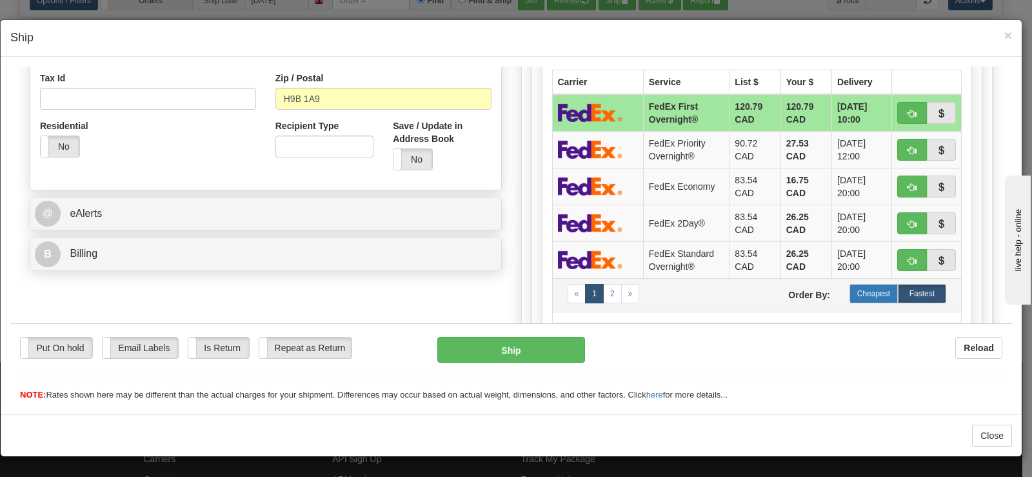
click at [860, 292] on label "Cheapest" at bounding box center [873, 292] width 48 height 19
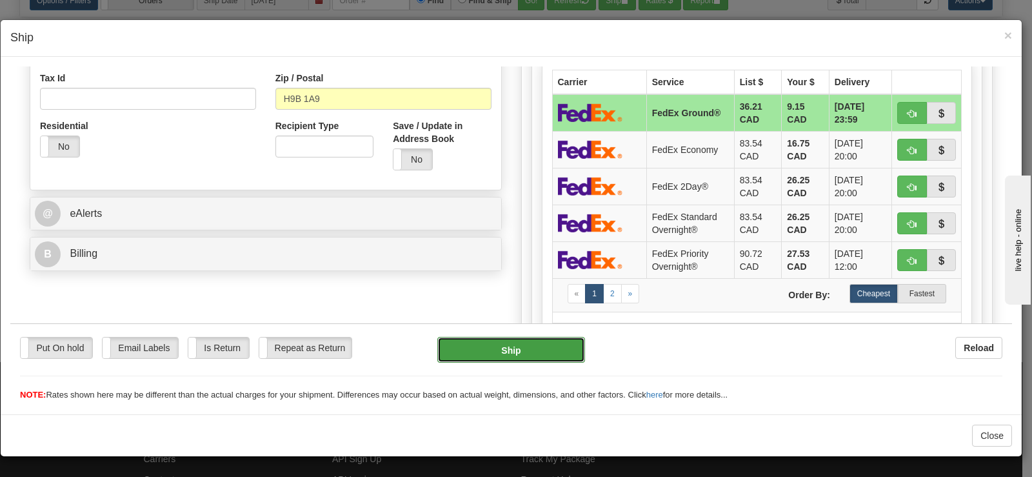
click at [468, 348] on button "Ship" at bounding box center [511, 349] width 148 height 26
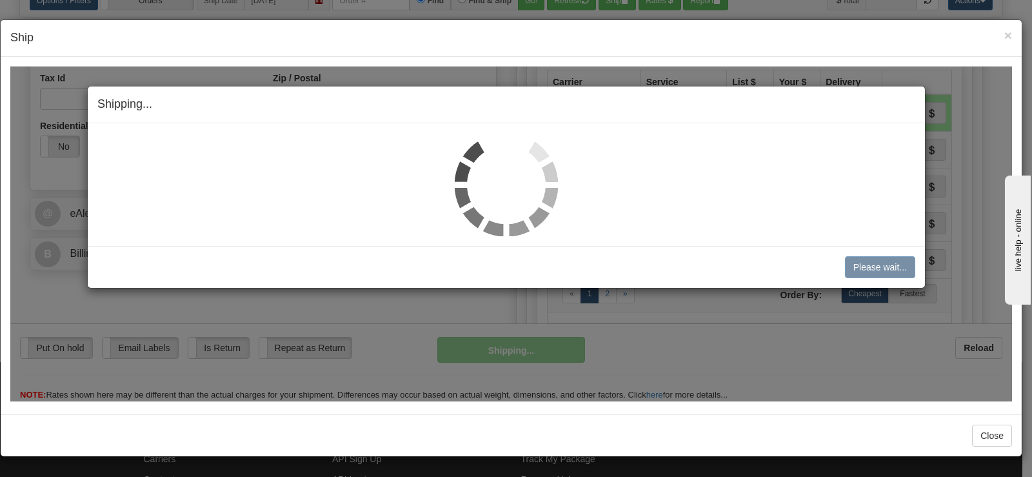
click at [489, 170] on img at bounding box center [506, 183] width 103 height 103
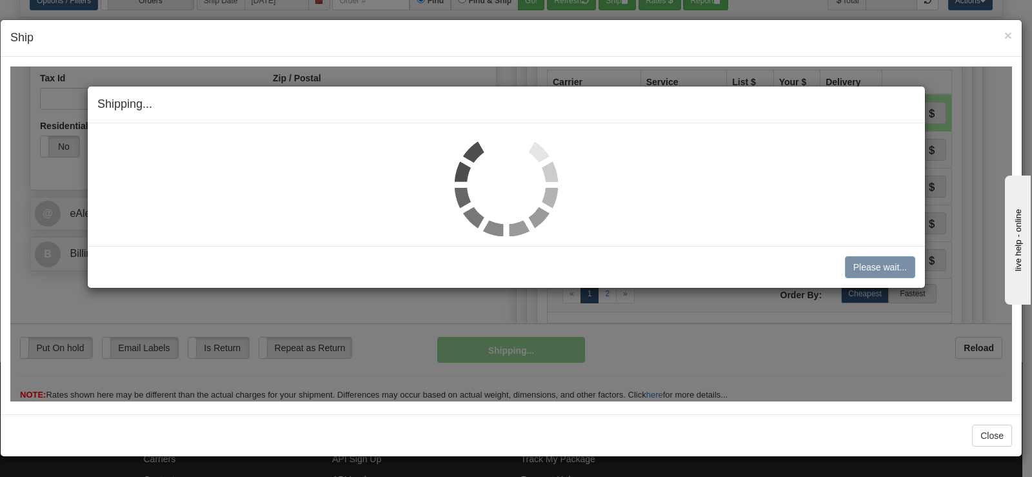
click at [489, 170] on img at bounding box center [506, 183] width 103 height 103
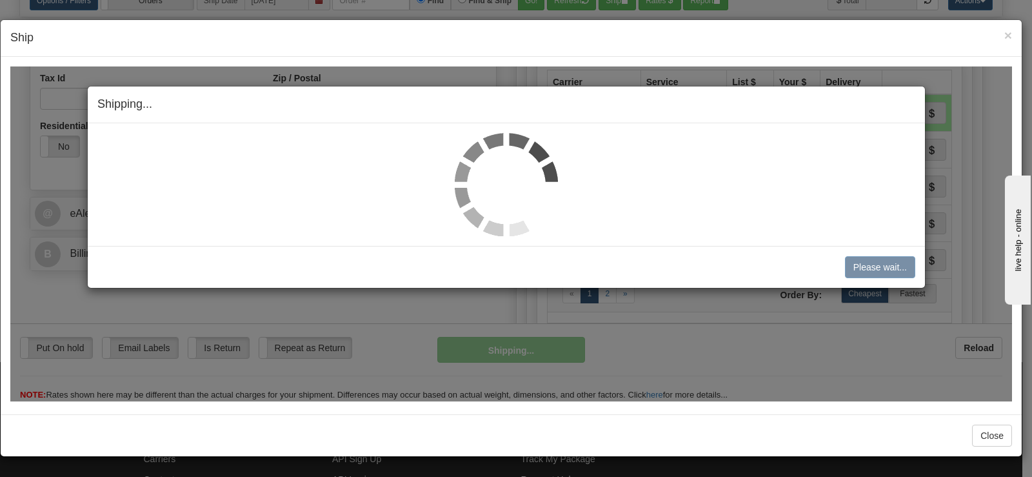
click at [489, 170] on img at bounding box center [506, 183] width 103 height 103
click at [492, 165] on img at bounding box center [506, 183] width 103 height 103
click at [493, 172] on img at bounding box center [506, 183] width 103 height 103
click at [520, 166] on img at bounding box center [506, 183] width 103 height 103
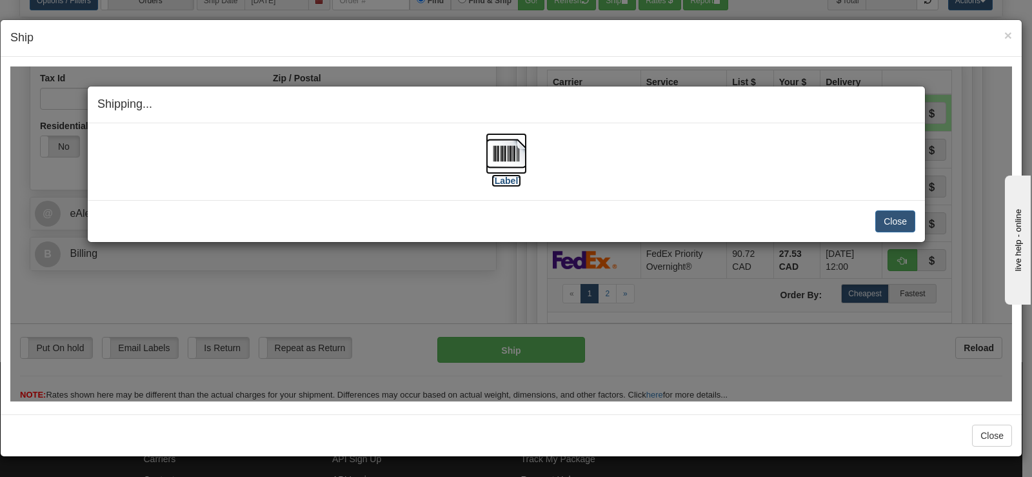
click at [519, 153] on img at bounding box center [506, 152] width 41 height 41
click at [893, 226] on button "Close" at bounding box center [895, 221] width 40 height 22
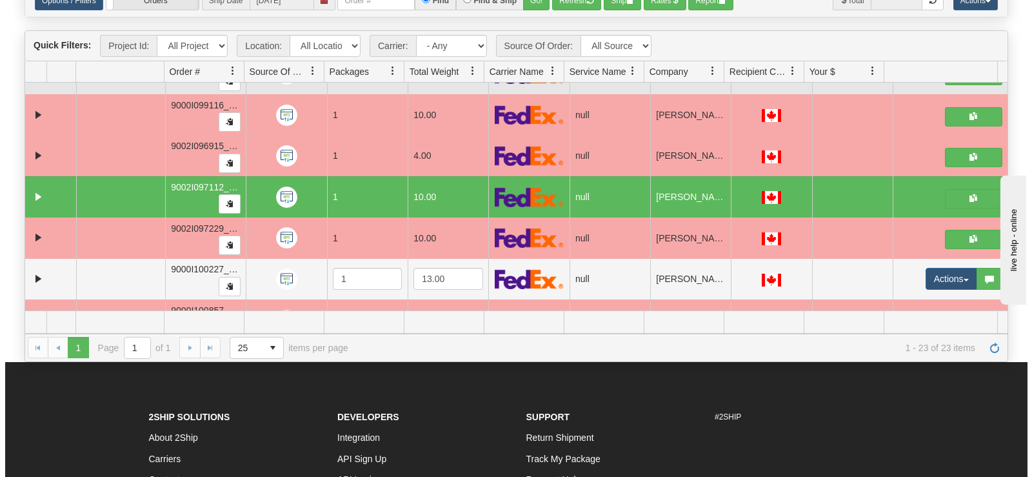
scroll to position [716, 0]
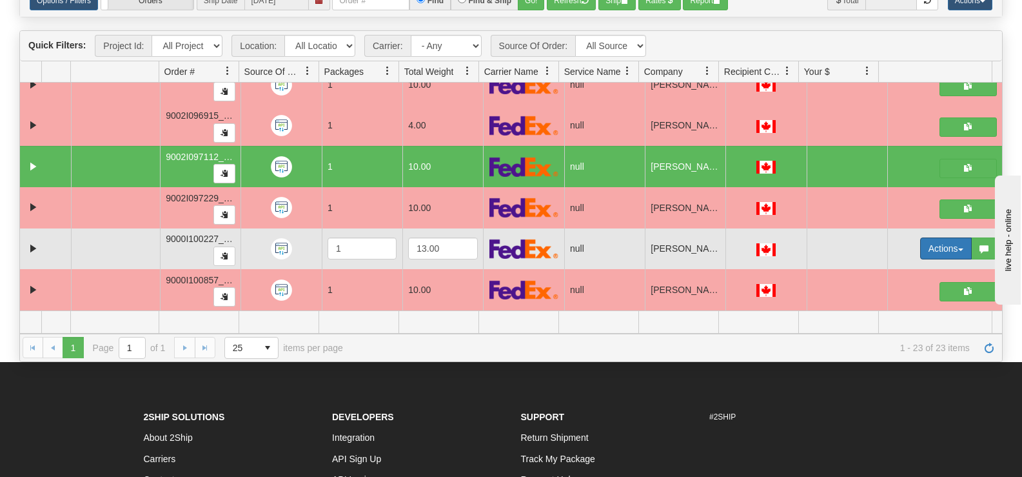
click at [942, 252] on button "Actions" at bounding box center [946, 248] width 52 height 22
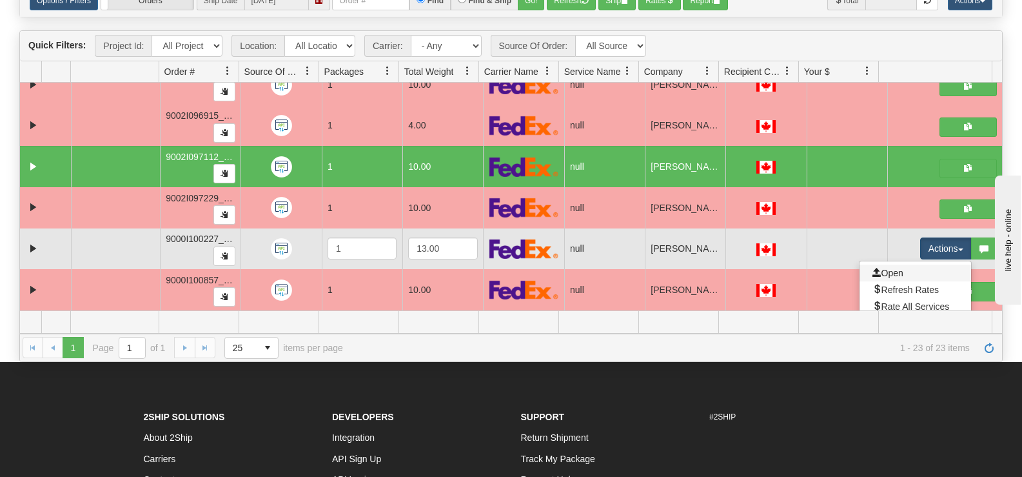
click at [897, 275] on link "Open" at bounding box center [916, 272] width 112 height 17
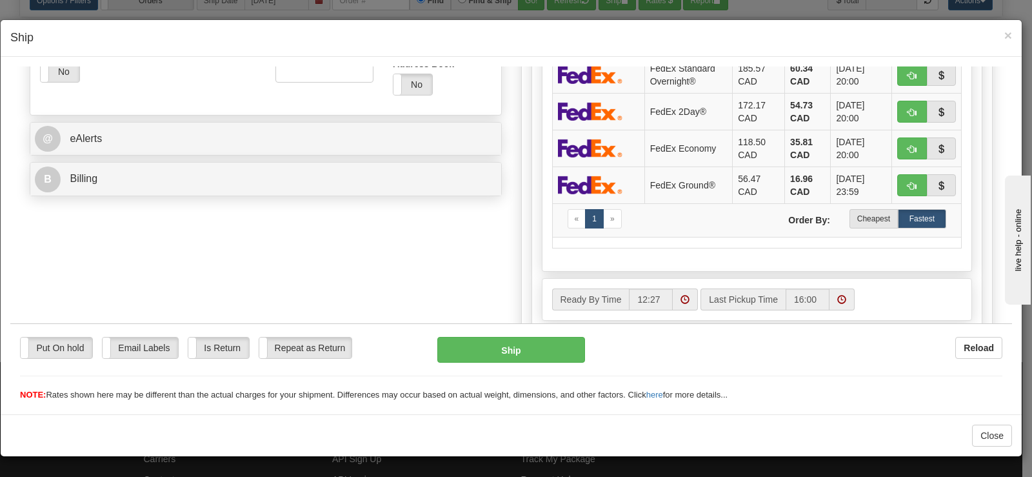
scroll to position [516, 0]
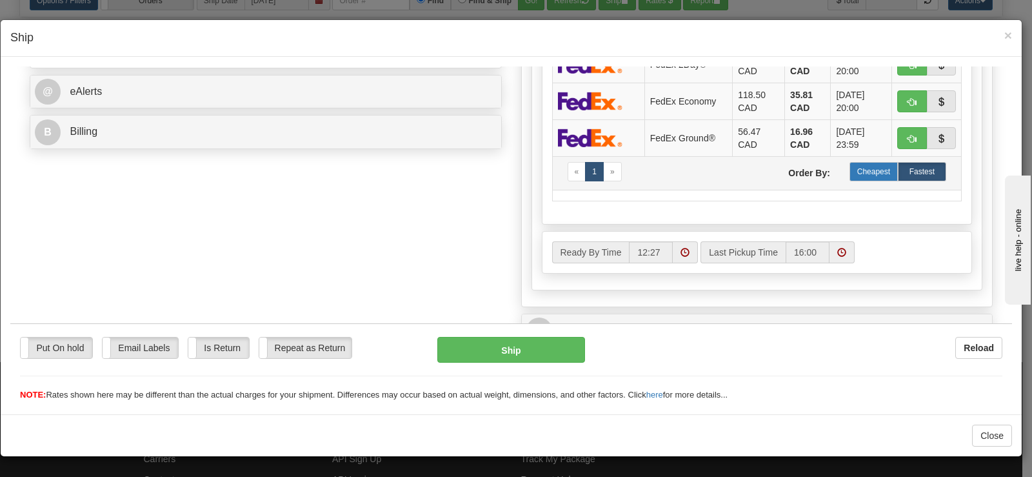
click at [858, 174] on label "Cheapest" at bounding box center [873, 170] width 48 height 19
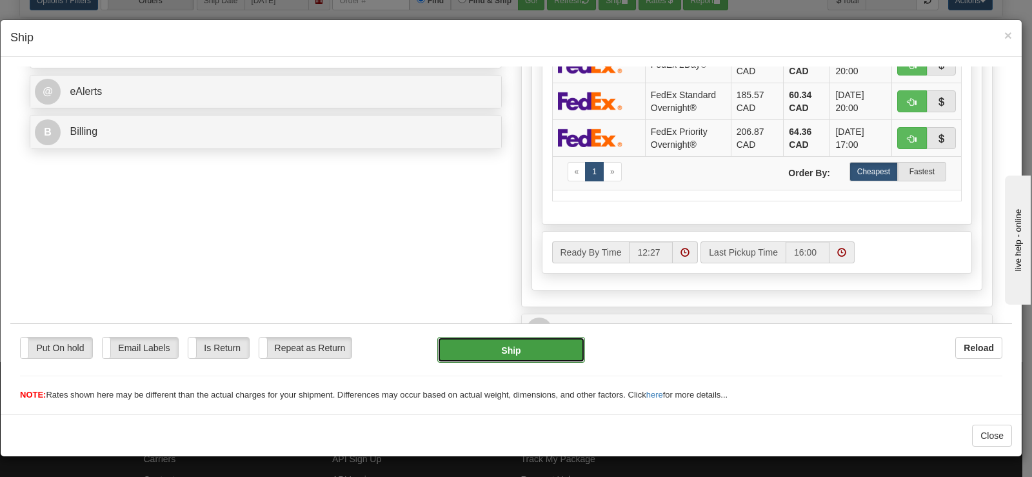
click at [497, 339] on button "Ship" at bounding box center [511, 349] width 148 height 26
type input "92"
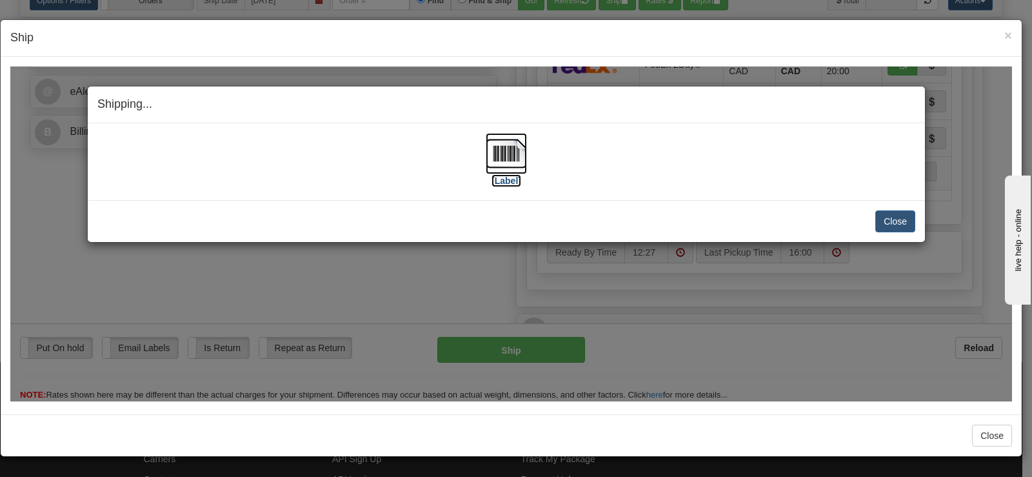
click at [521, 161] on img at bounding box center [506, 152] width 41 height 41
click at [889, 225] on button "Close" at bounding box center [895, 221] width 40 height 22
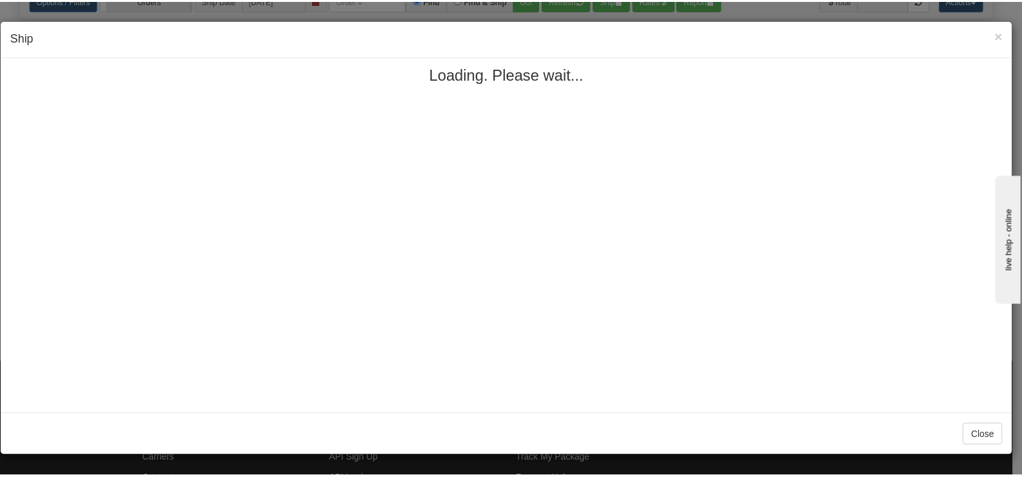
scroll to position [0, 0]
